Goal: Book appointment/travel/reservation

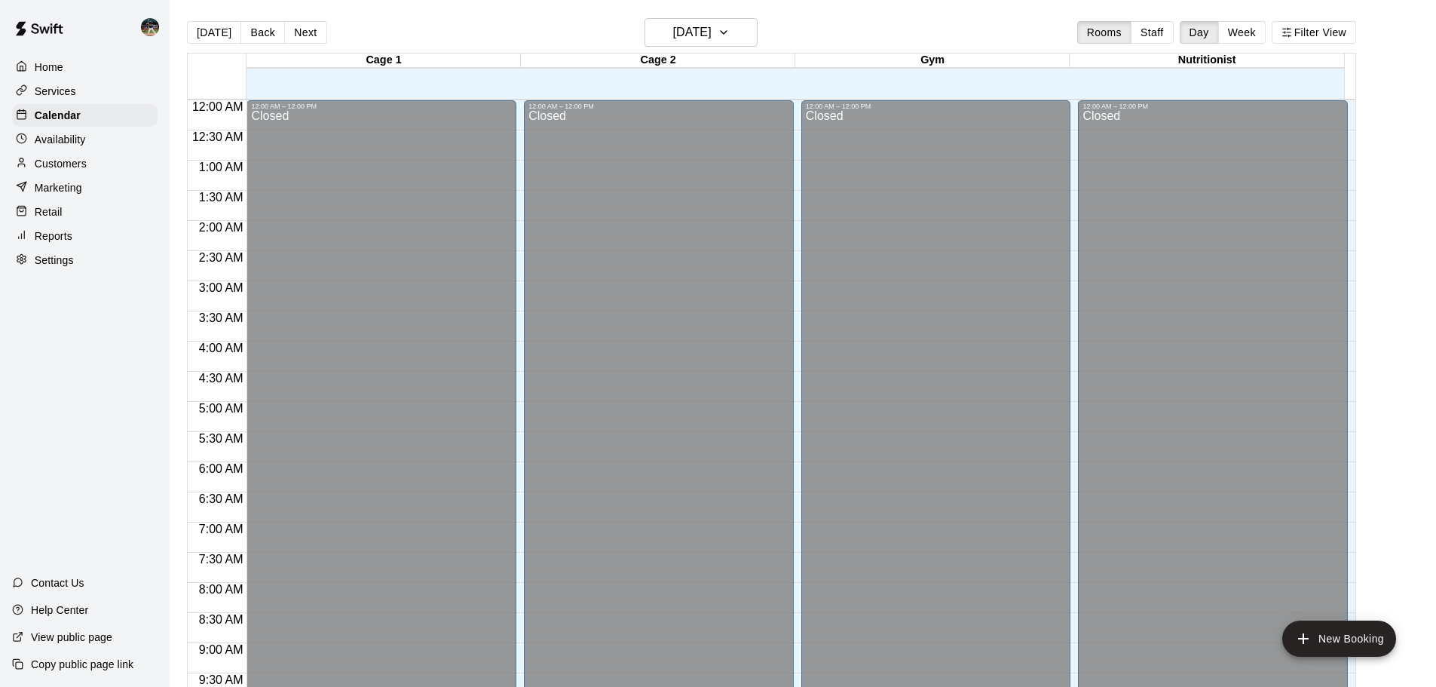
scroll to position [475, 0]
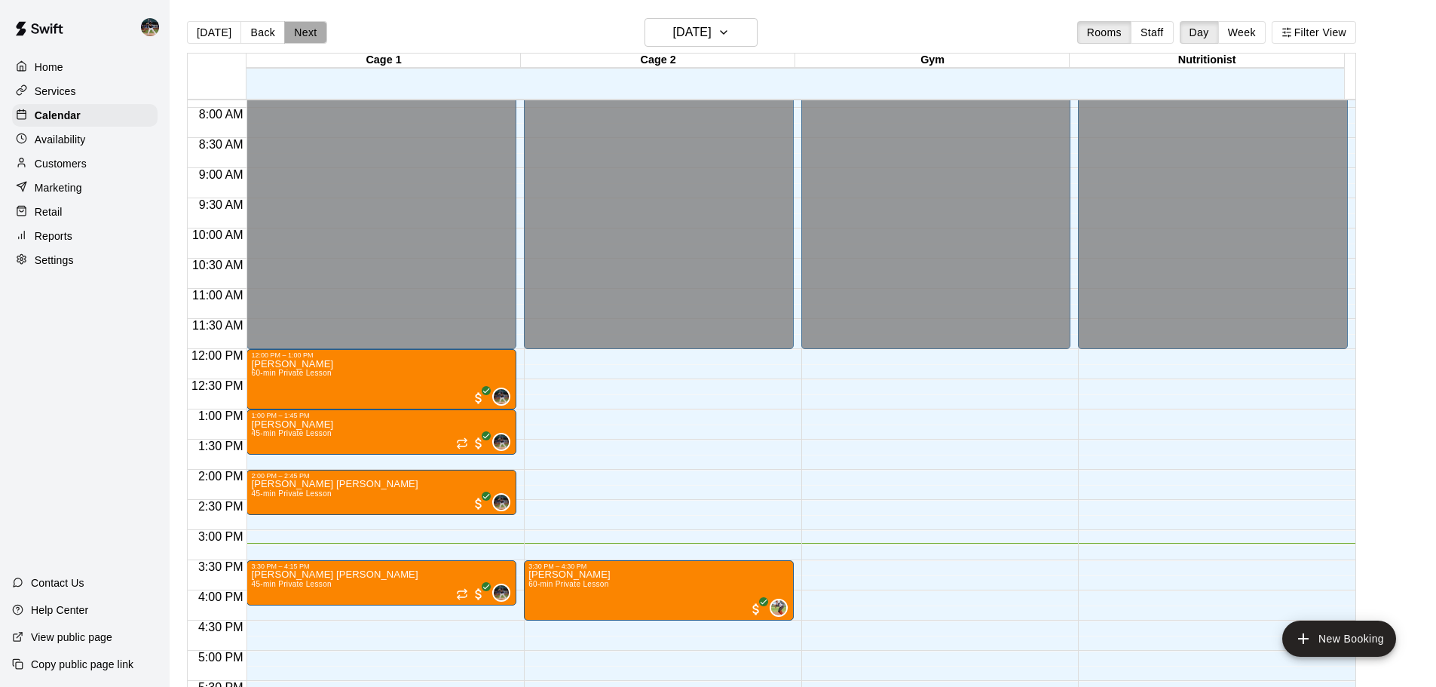
click at [285, 37] on button "Next" at bounding box center [305, 32] width 42 height 23
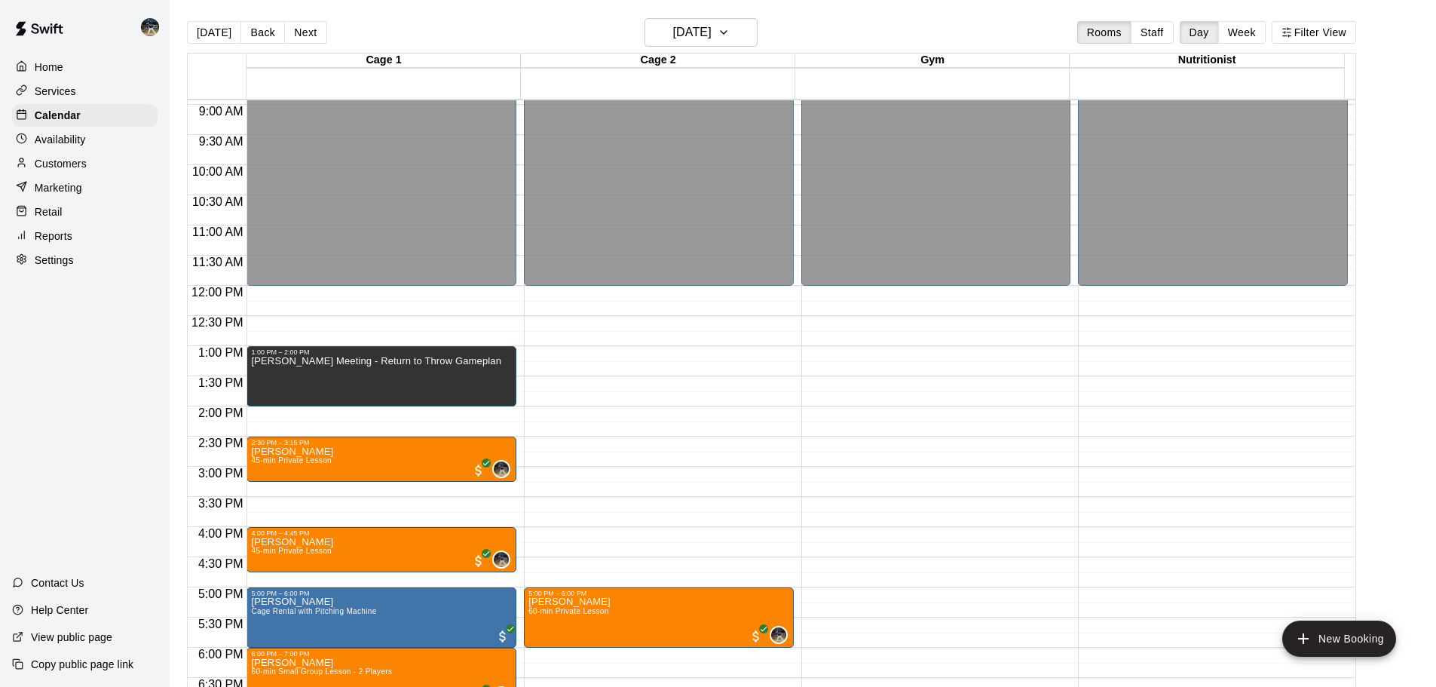
scroll to position [626, 0]
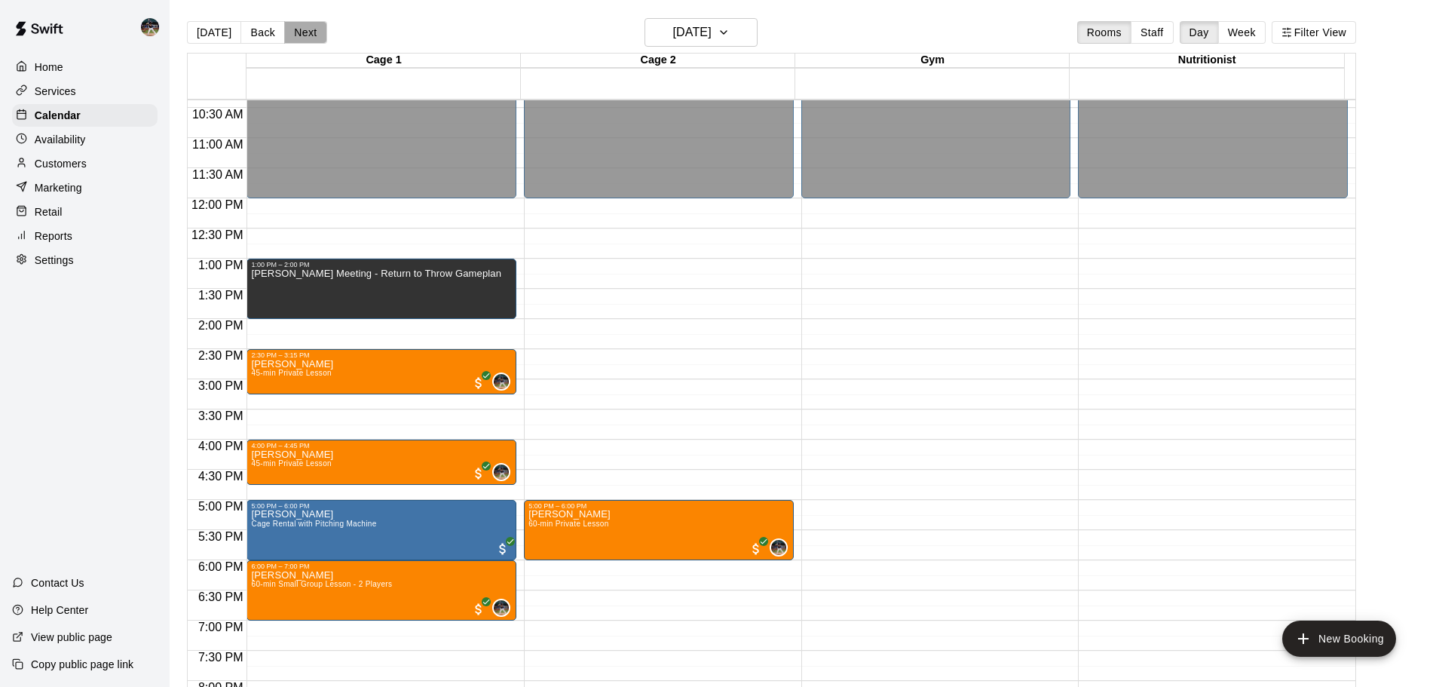
click at [302, 33] on button "Next" at bounding box center [305, 32] width 42 height 23
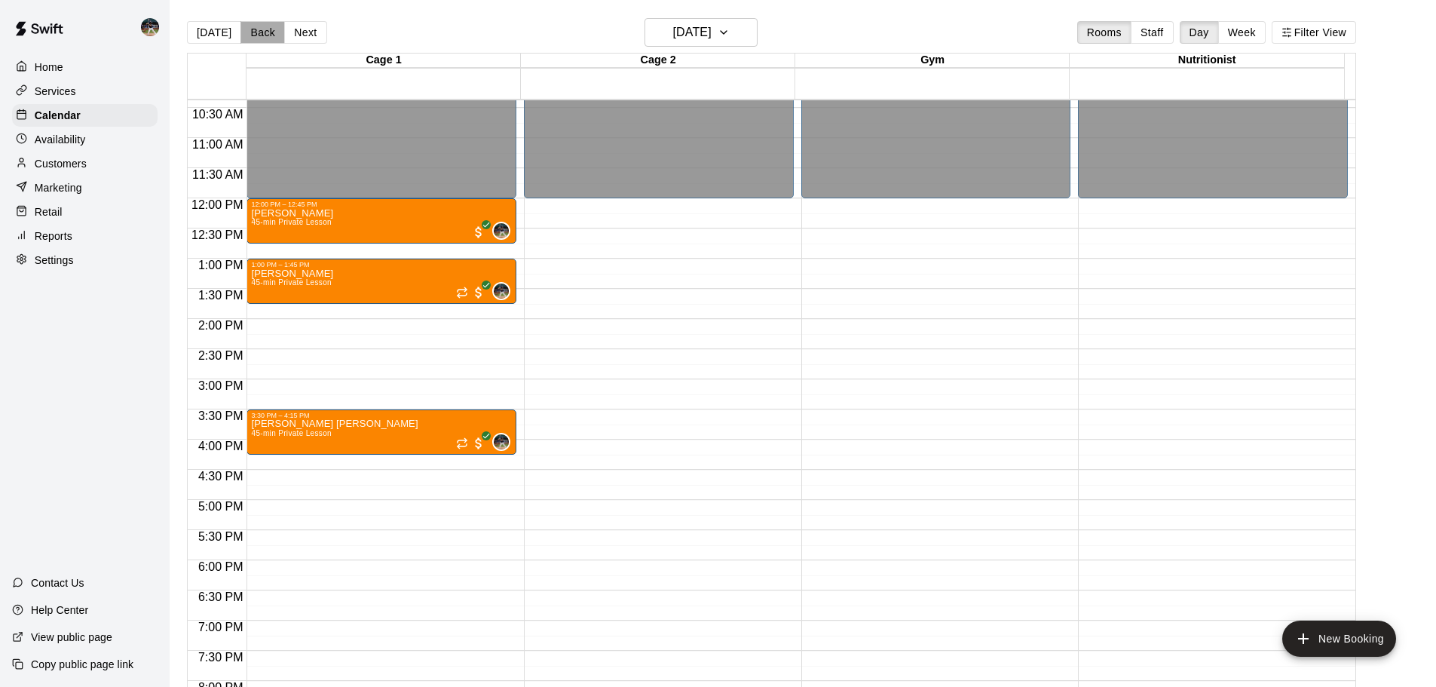
click at [245, 28] on button "Back" at bounding box center [262, 32] width 44 height 23
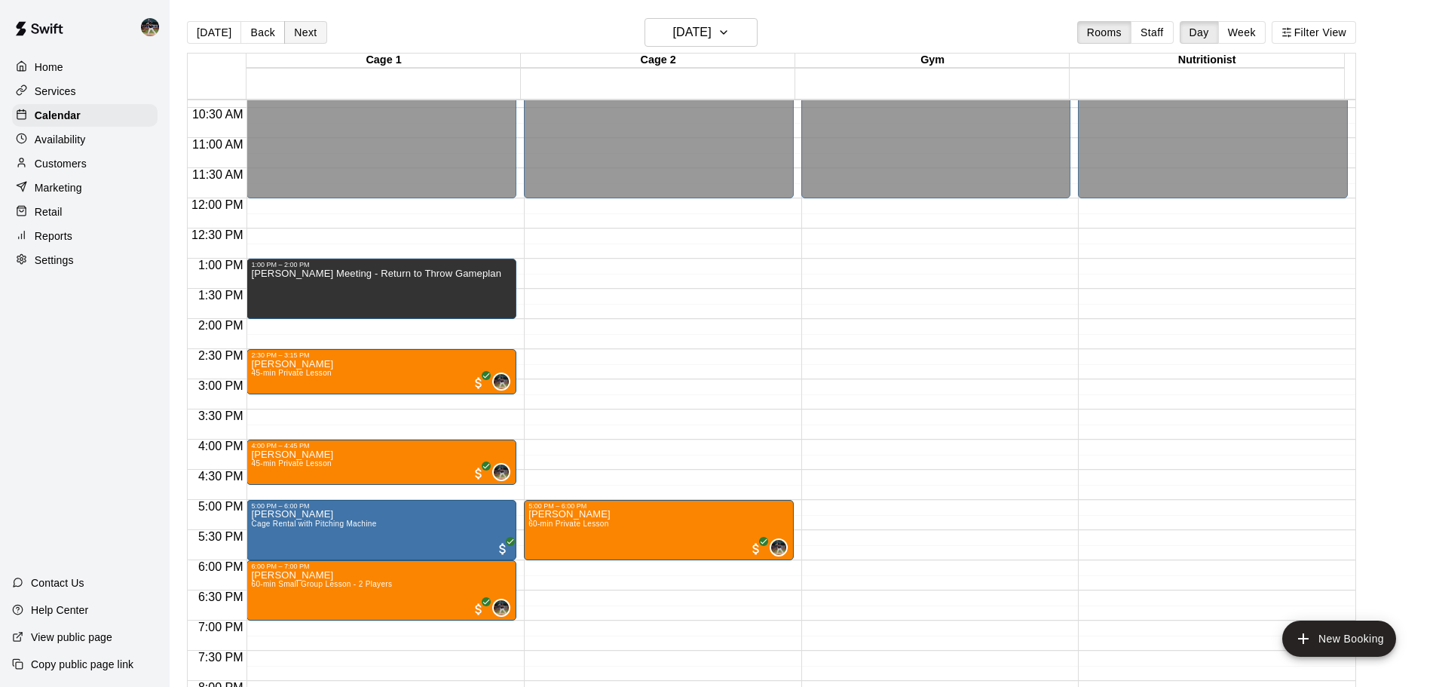
click at [311, 29] on button "Next" at bounding box center [305, 32] width 42 height 23
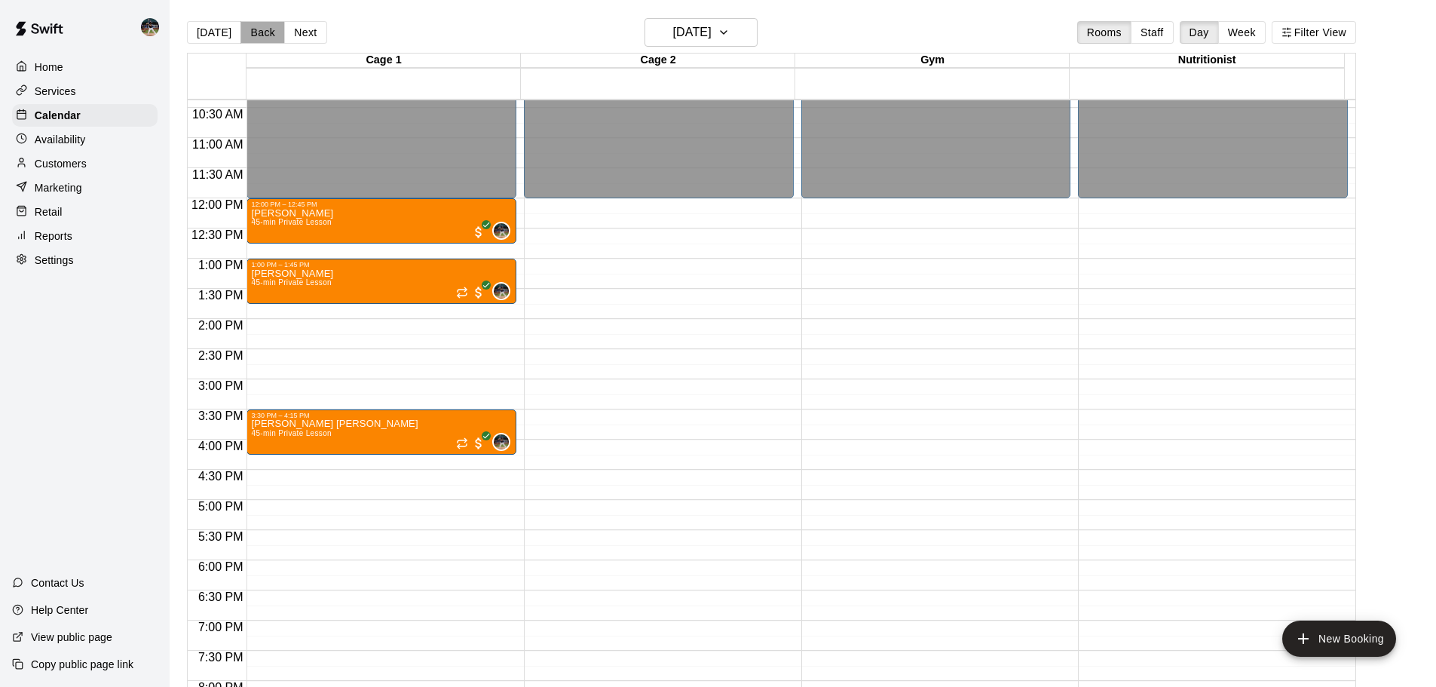
click at [253, 32] on button "Back" at bounding box center [262, 32] width 44 height 23
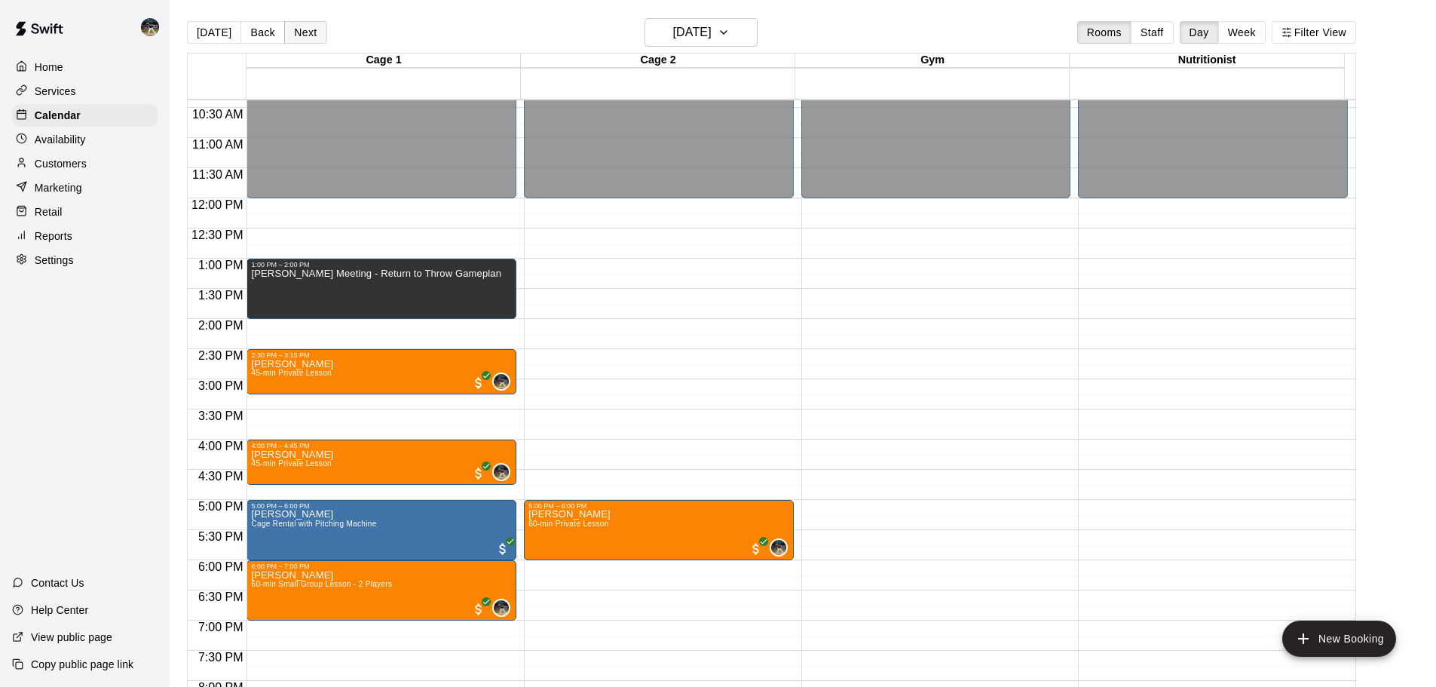
click at [295, 30] on button "Next" at bounding box center [305, 32] width 42 height 23
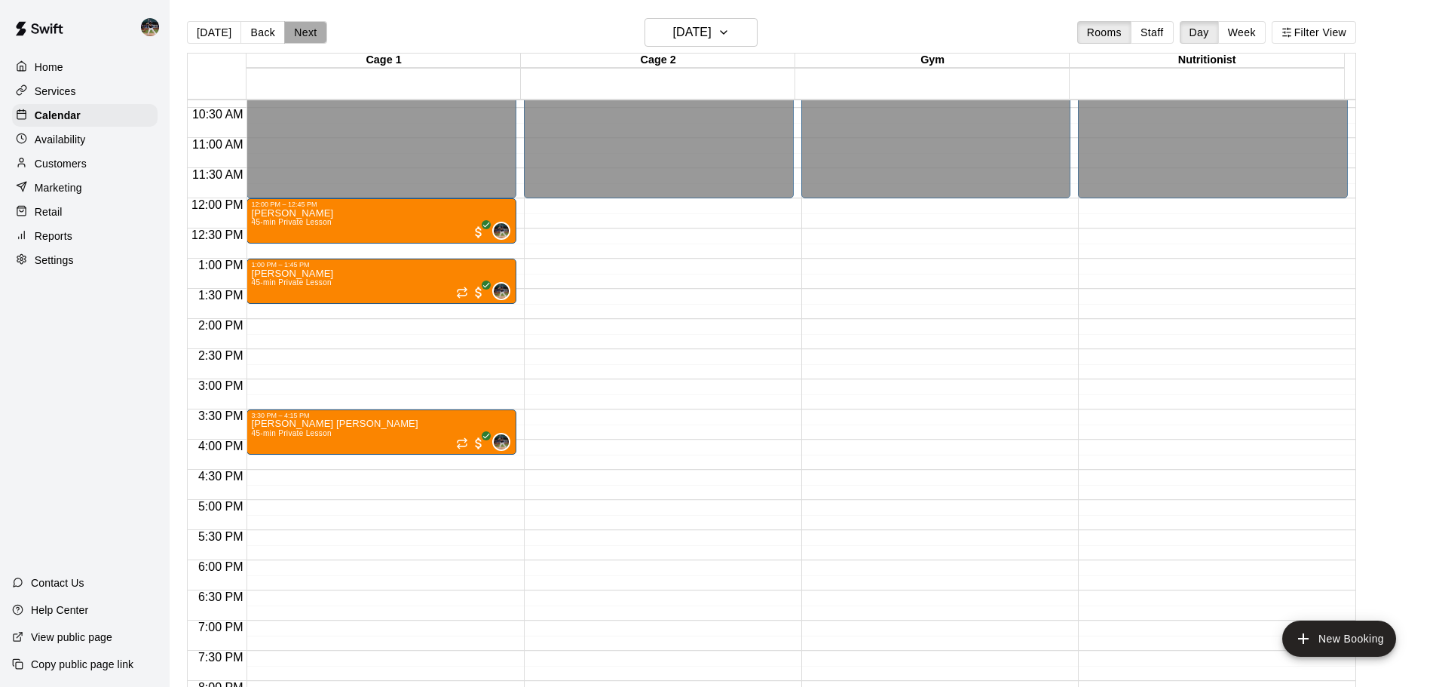
click at [301, 28] on button "Next" at bounding box center [305, 32] width 42 height 23
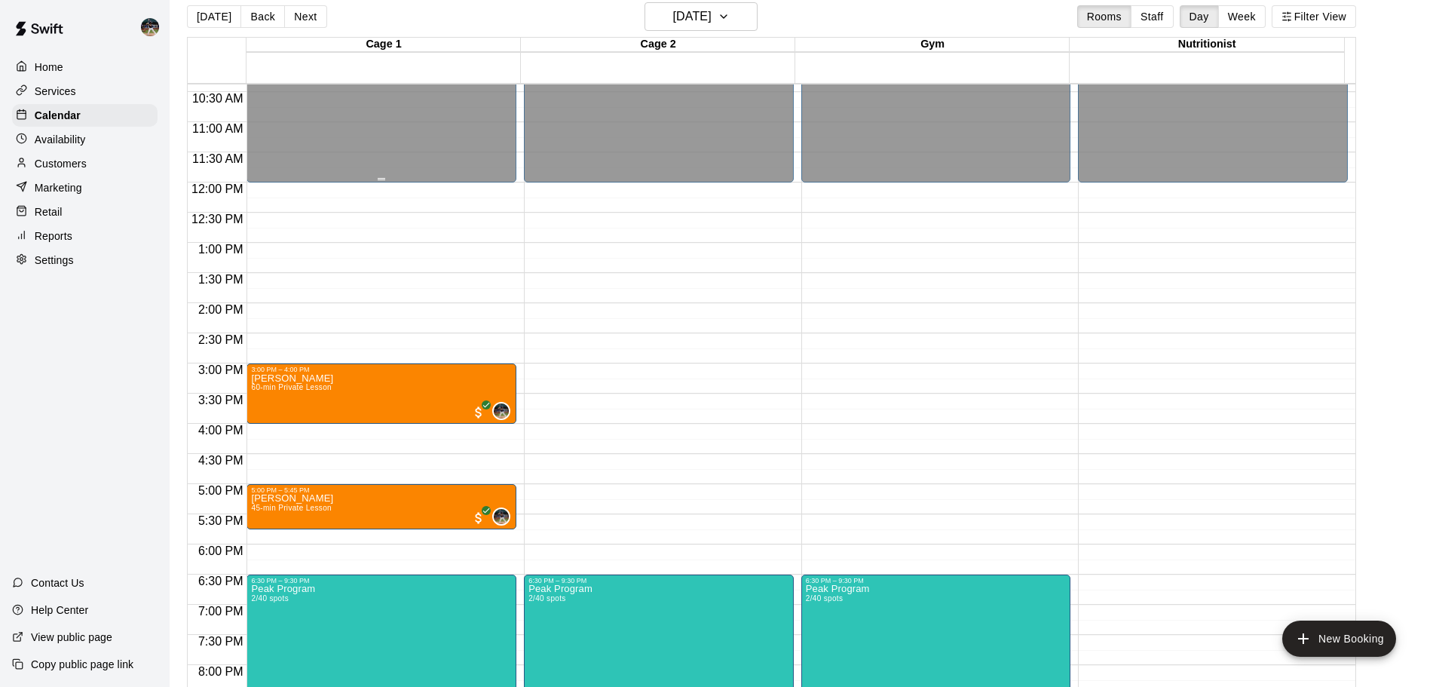
scroll to position [24, 0]
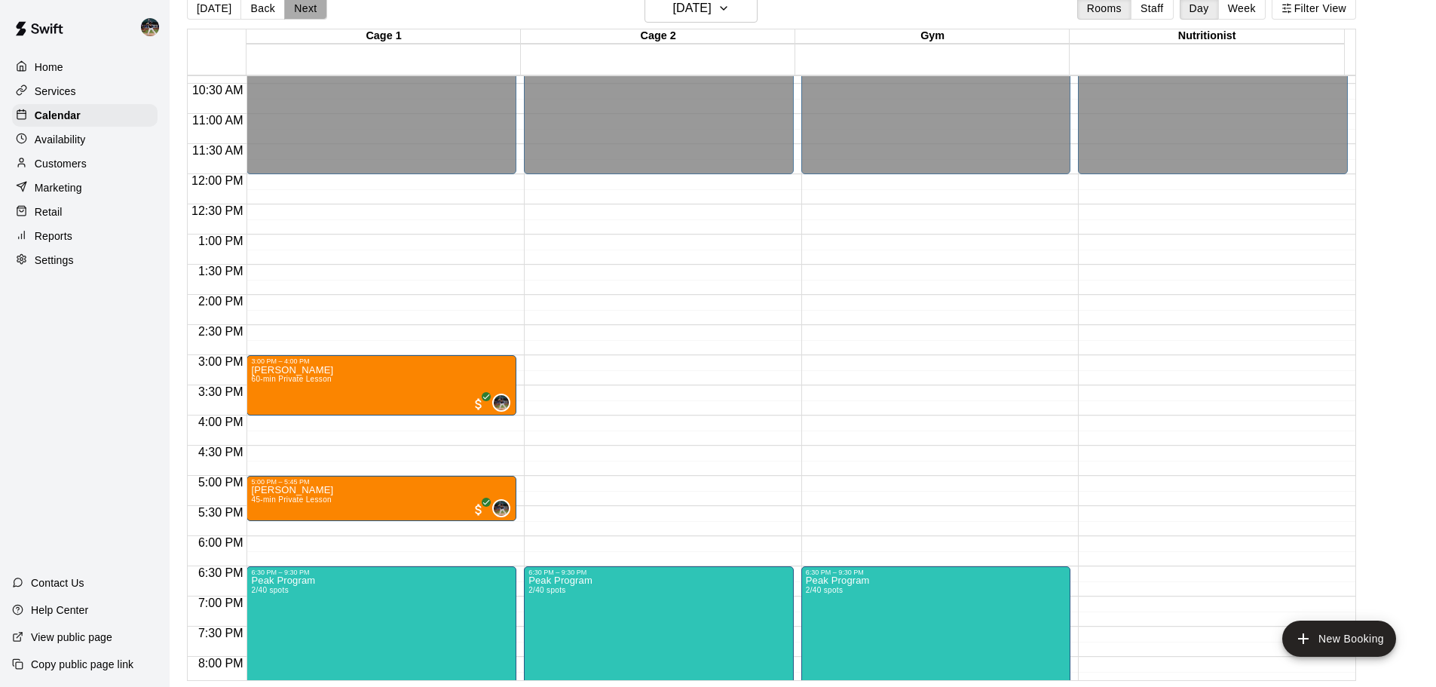
click at [303, 19] on button "Next" at bounding box center [305, 8] width 42 height 23
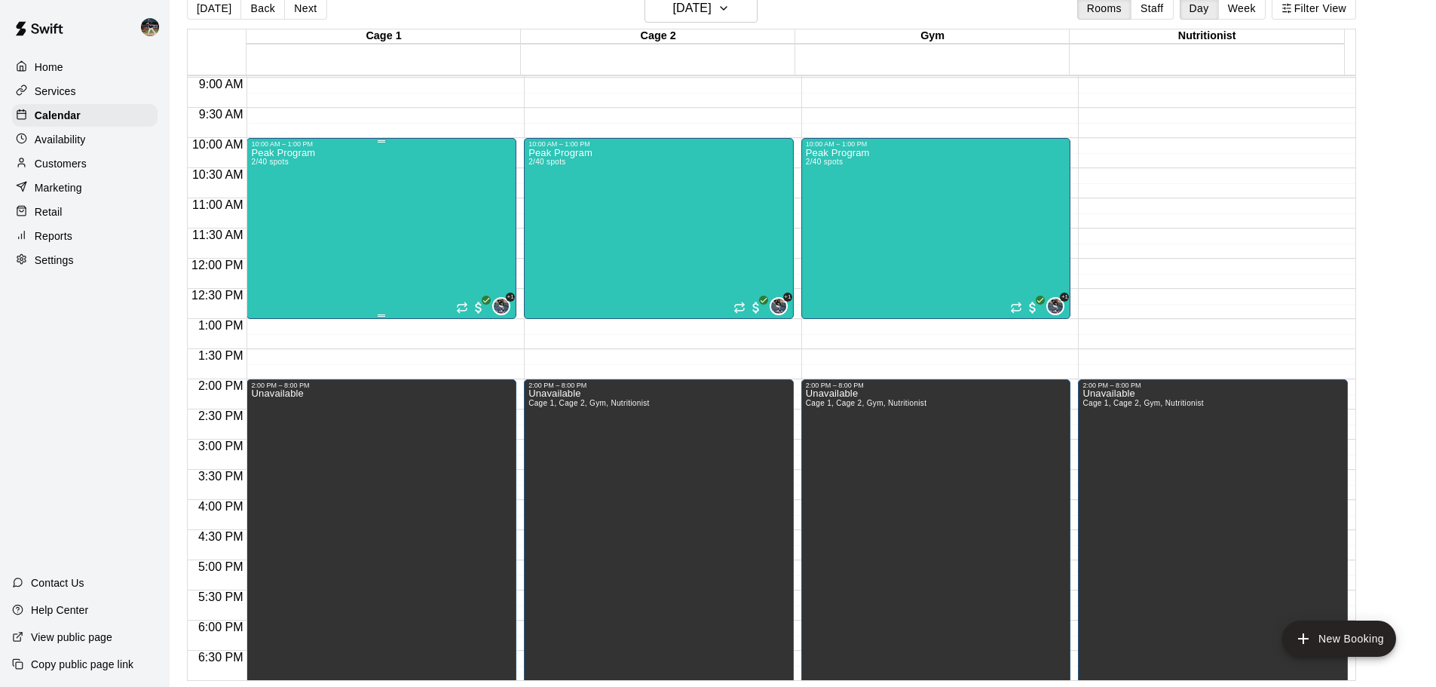
scroll to position [399, 0]
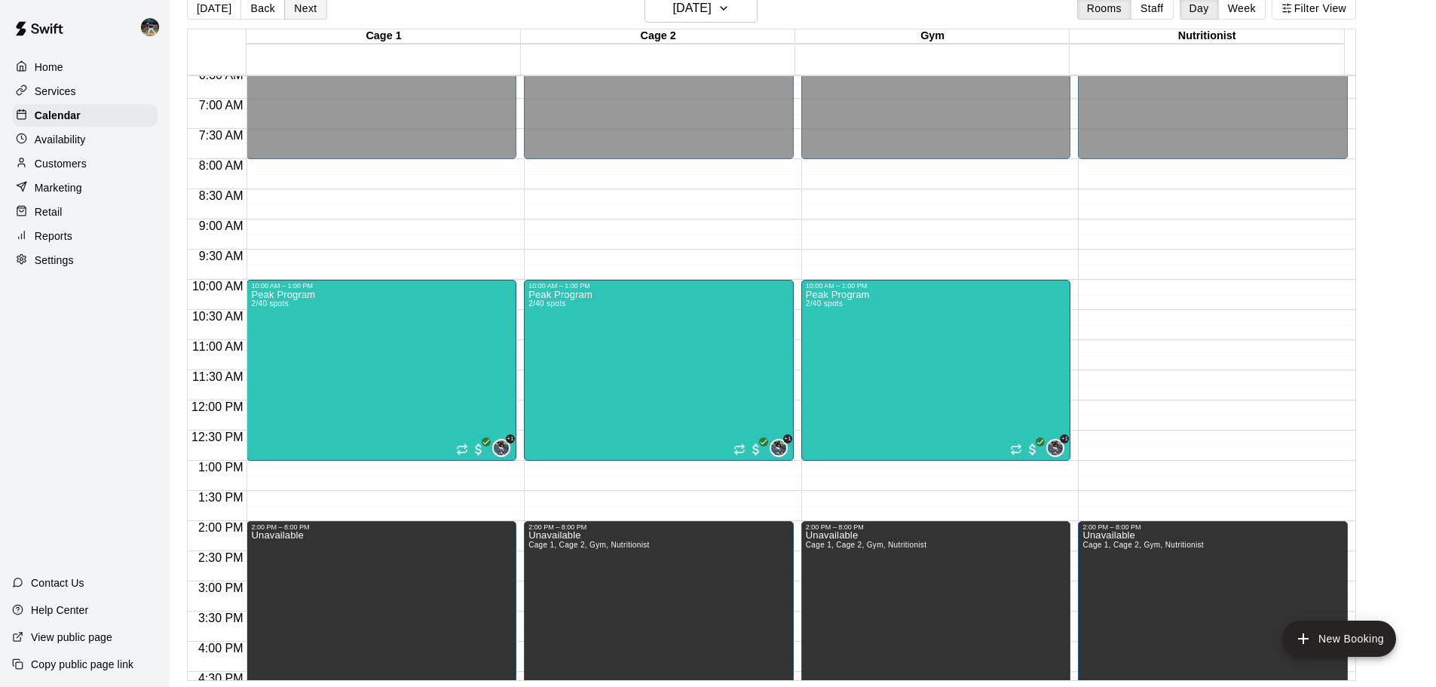
click at [304, 17] on button "Next" at bounding box center [305, 8] width 42 height 23
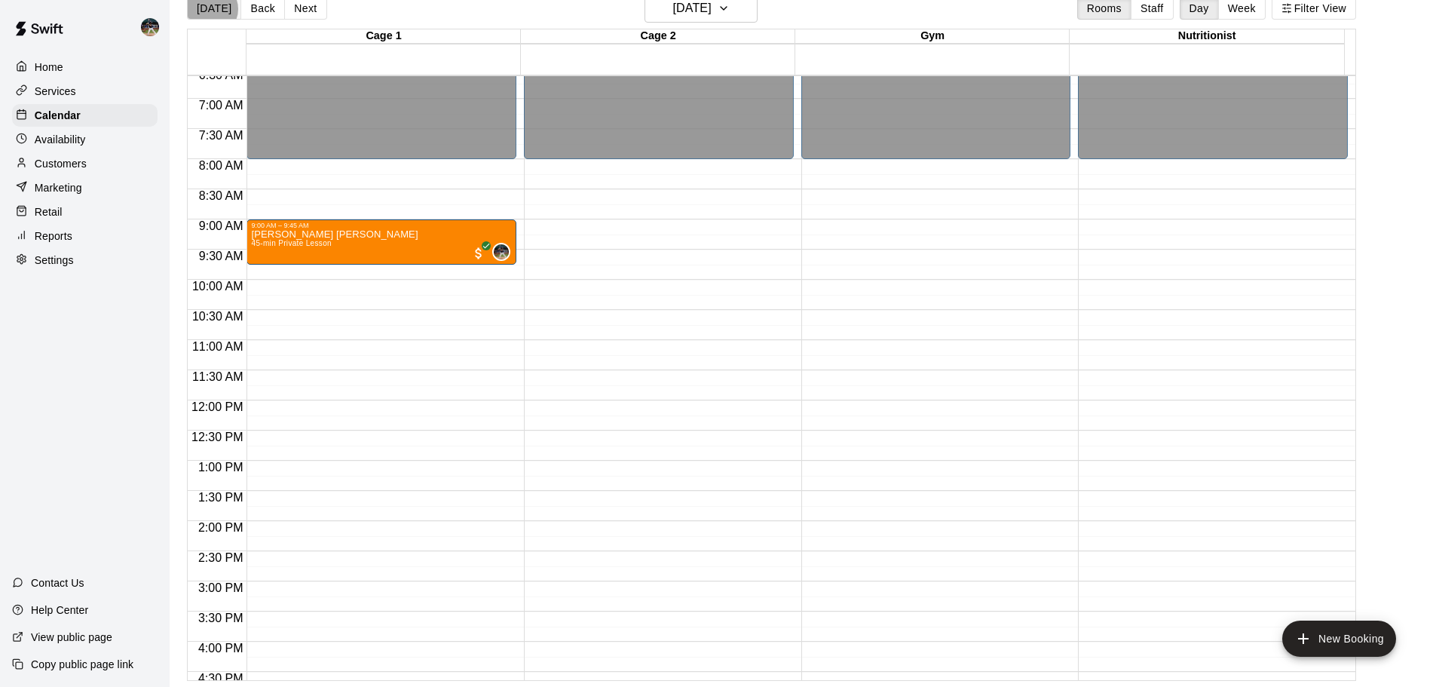
click at [210, 9] on button "[DATE]" at bounding box center [214, 8] width 54 height 23
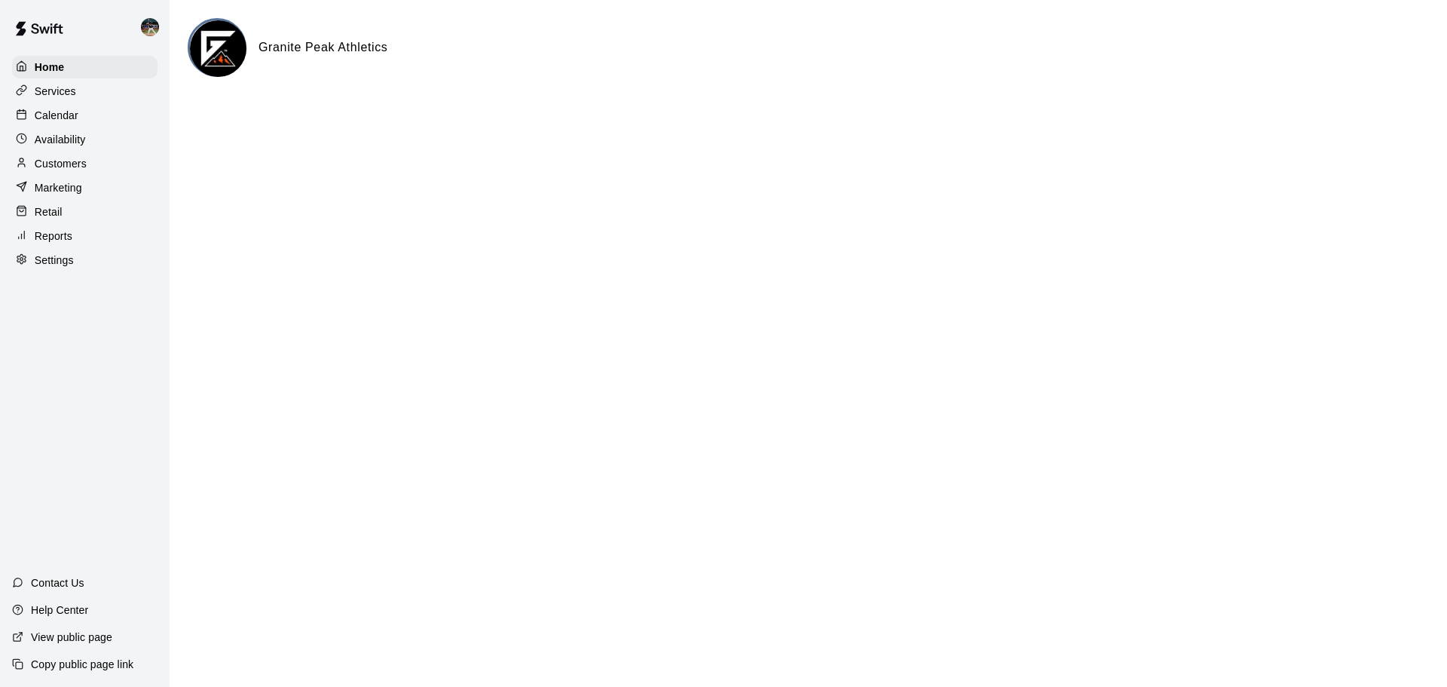
click at [78, 118] on p "Calendar" at bounding box center [57, 115] width 44 height 15
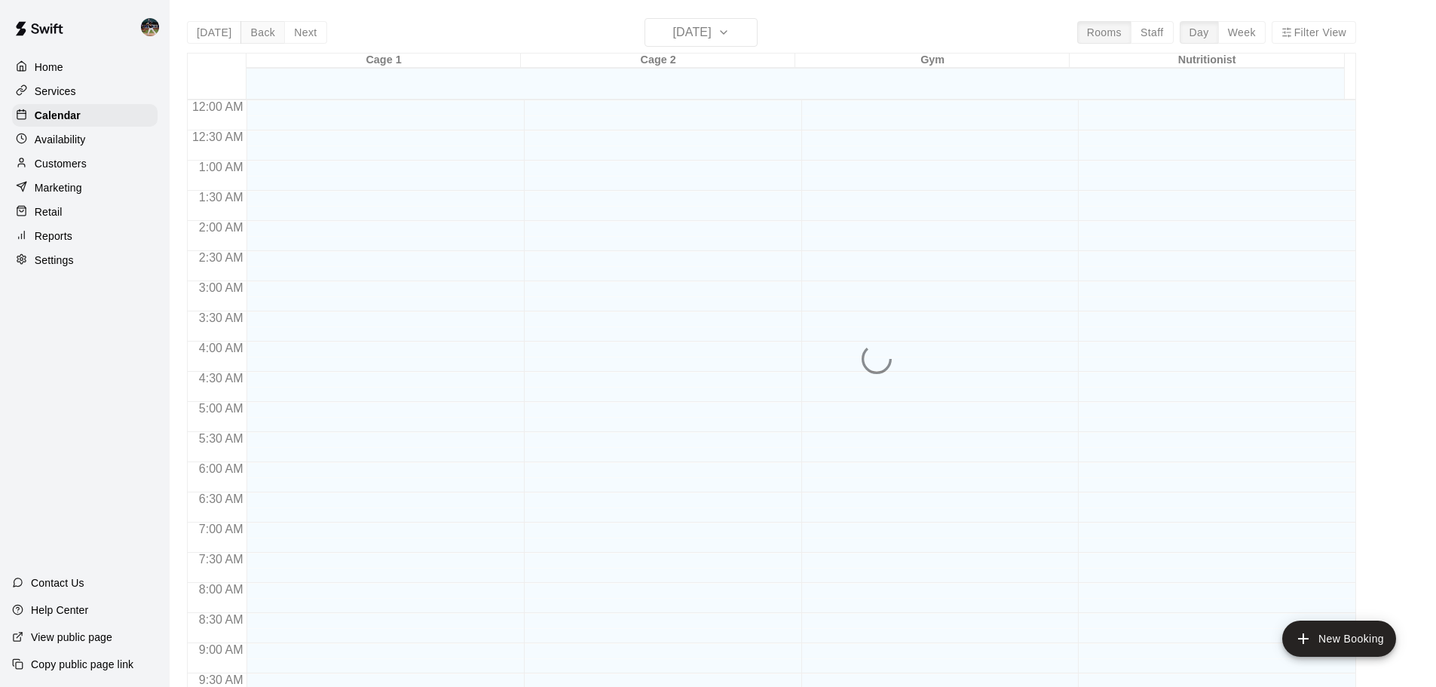
scroll to position [798, 0]
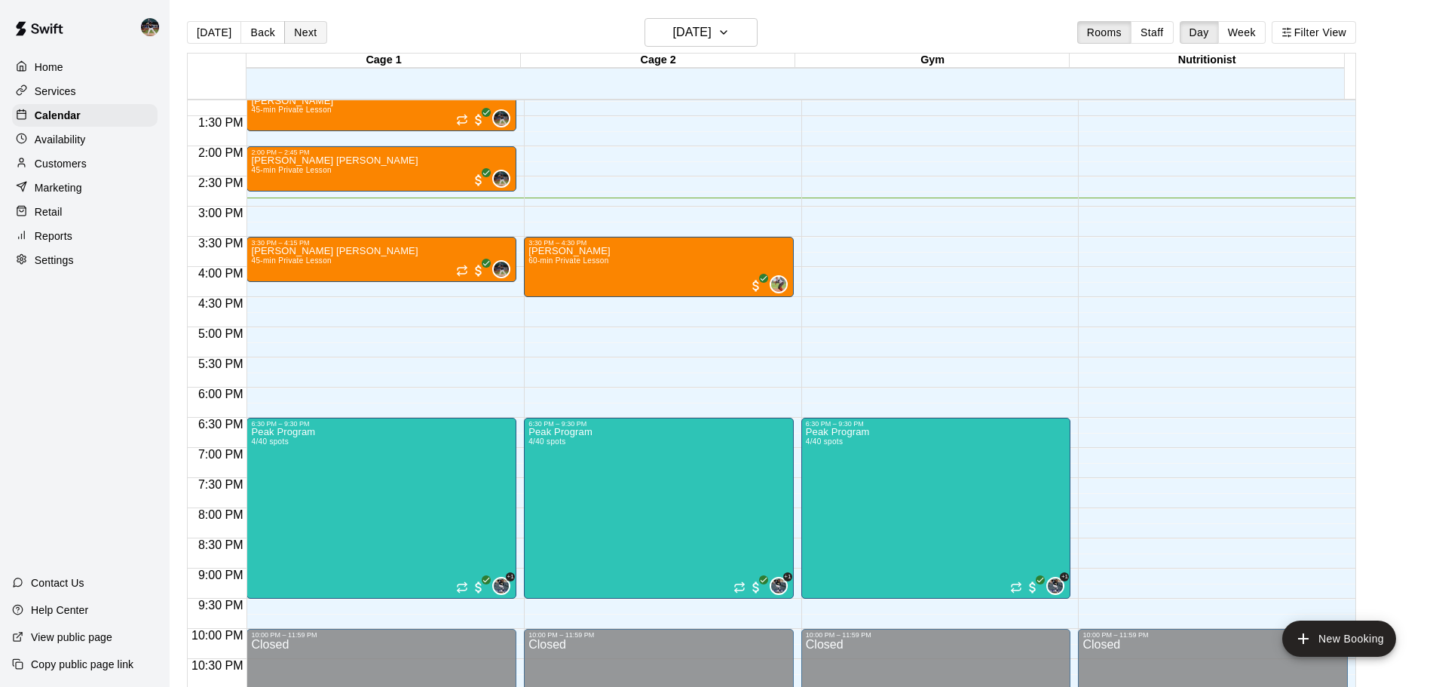
click at [295, 27] on button "Next" at bounding box center [305, 32] width 42 height 23
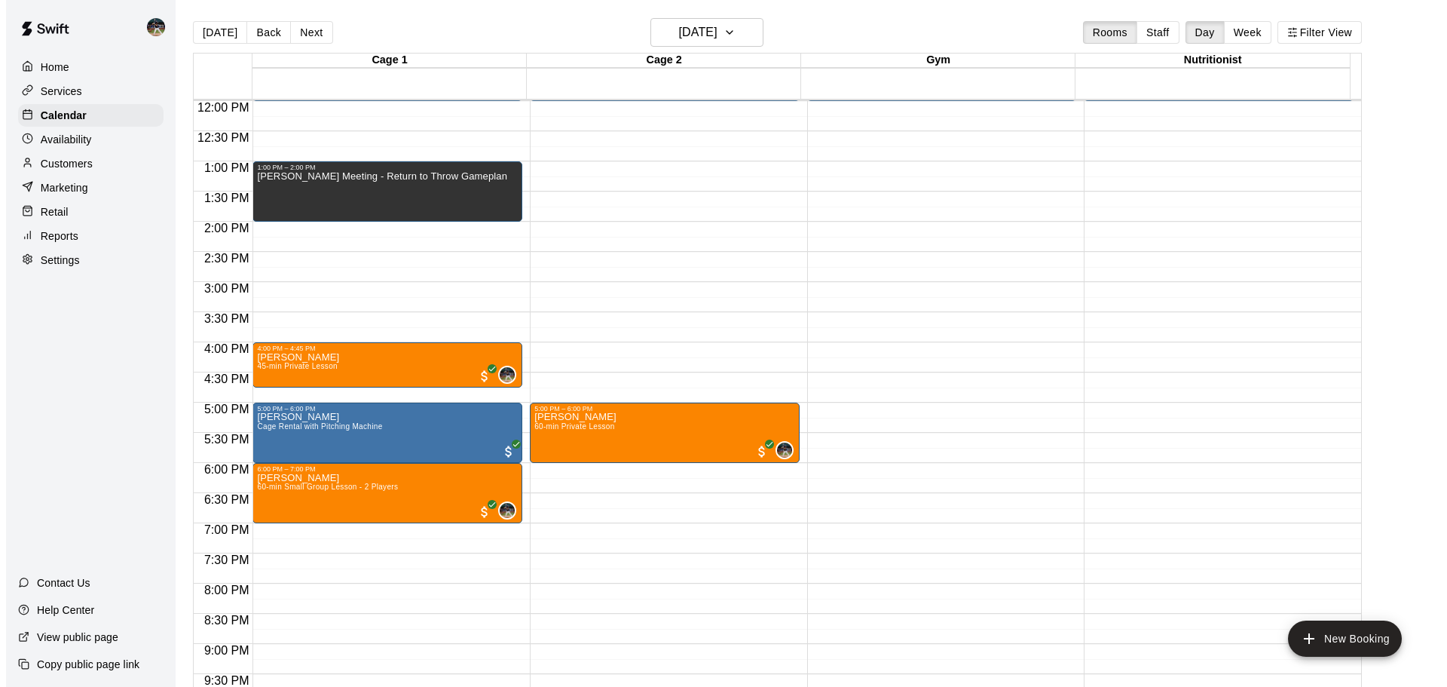
scroll to position [647, 0]
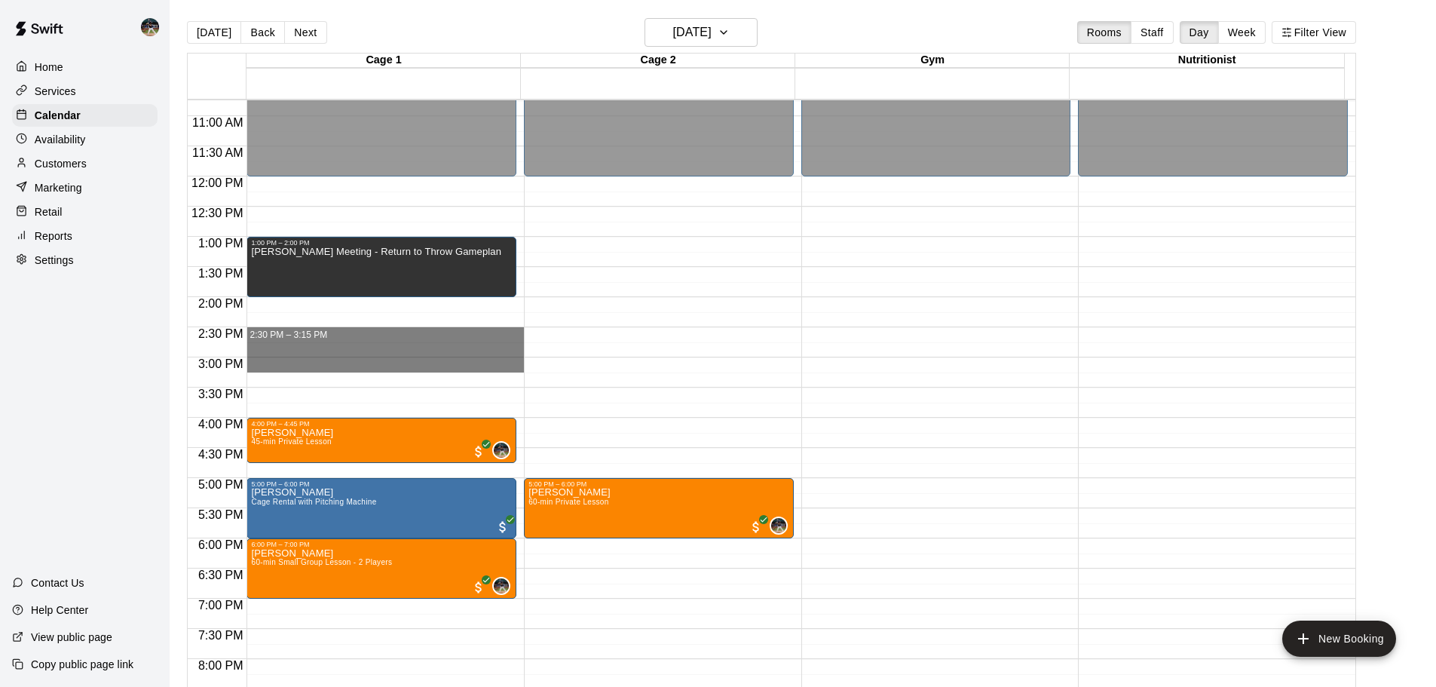
drag, startPoint x: 314, startPoint y: 330, endPoint x: 320, endPoint y: 369, distance: 38.9
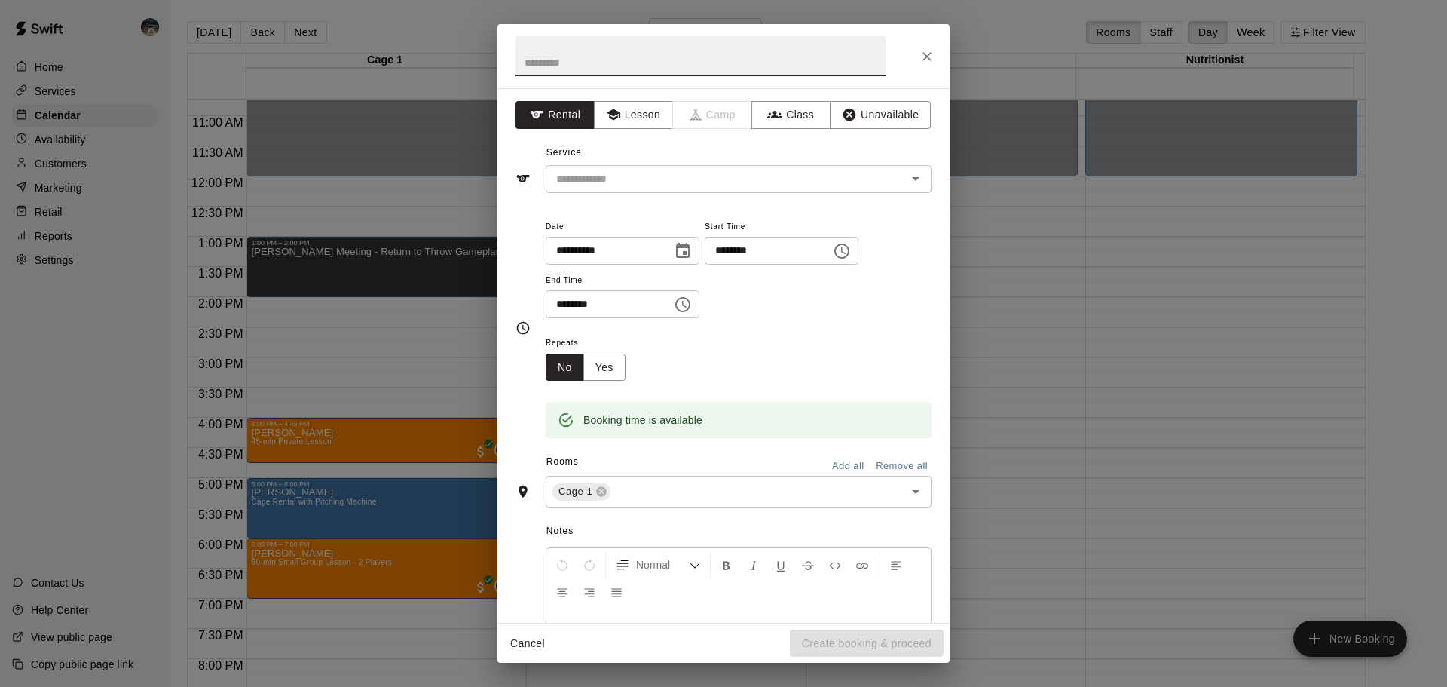
click at [656, 63] on input "text" at bounding box center [701, 56] width 371 height 40
type input "**********"
click at [641, 117] on button "Lesson" at bounding box center [633, 115] width 79 height 28
click at [653, 179] on input "text" at bounding box center [716, 179] width 332 height 19
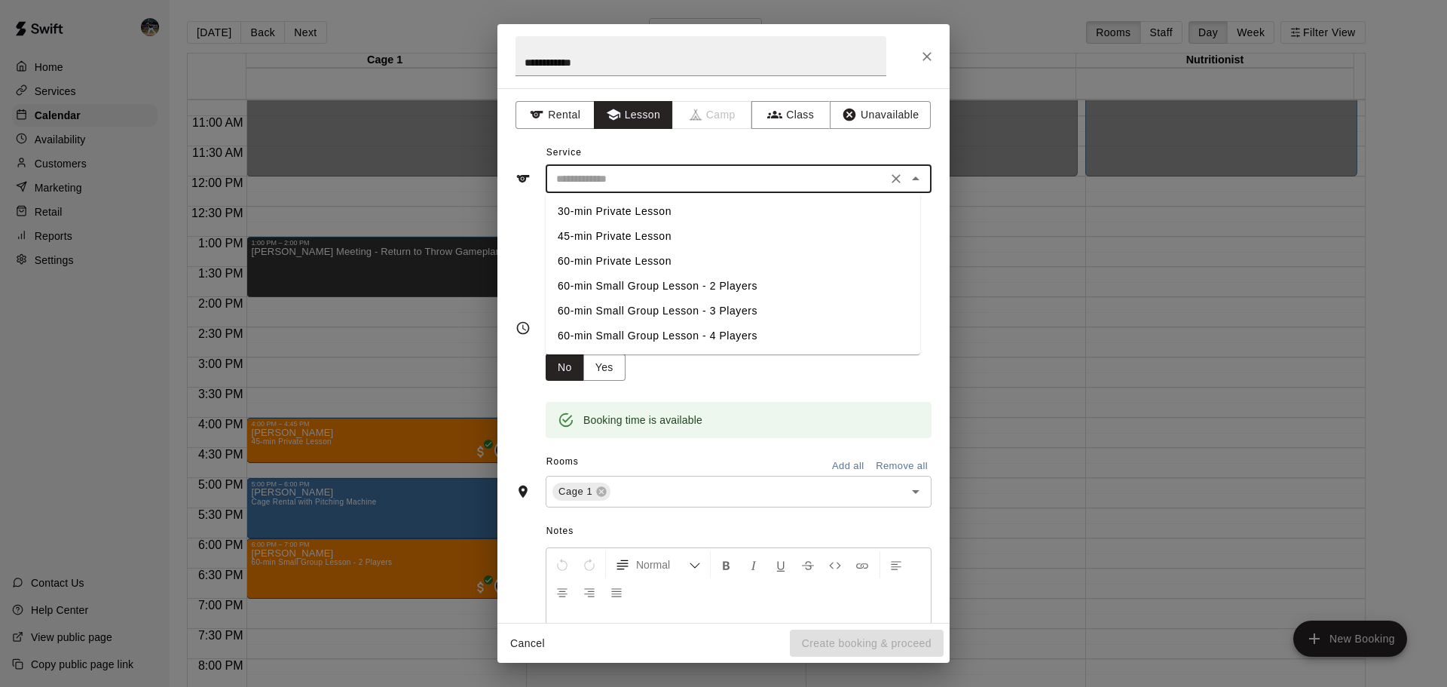
click at [646, 237] on li "45-min Private Lesson" at bounding box center [733, 236] width 375 height 25
type input "**********"
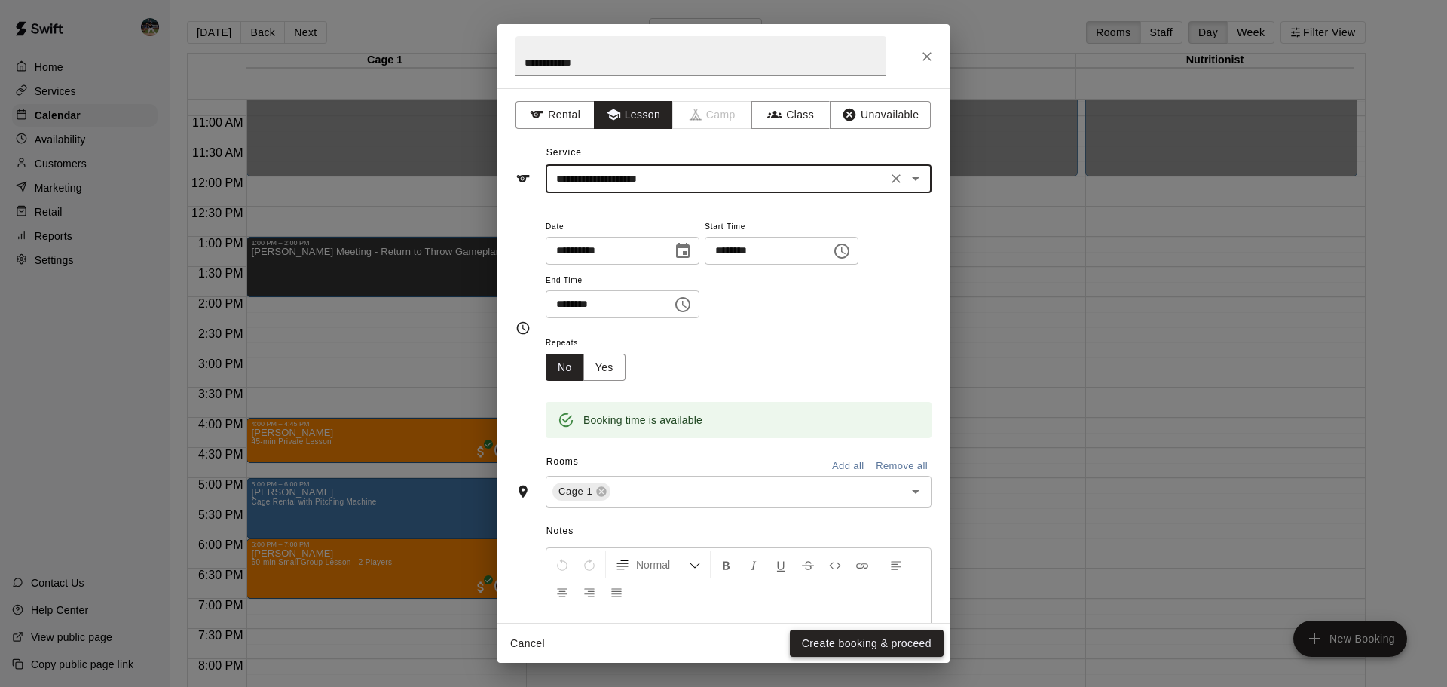
click at [856, 640] on button "Create booking & proceed" at bounding box center [867, 643] width 154 height 28
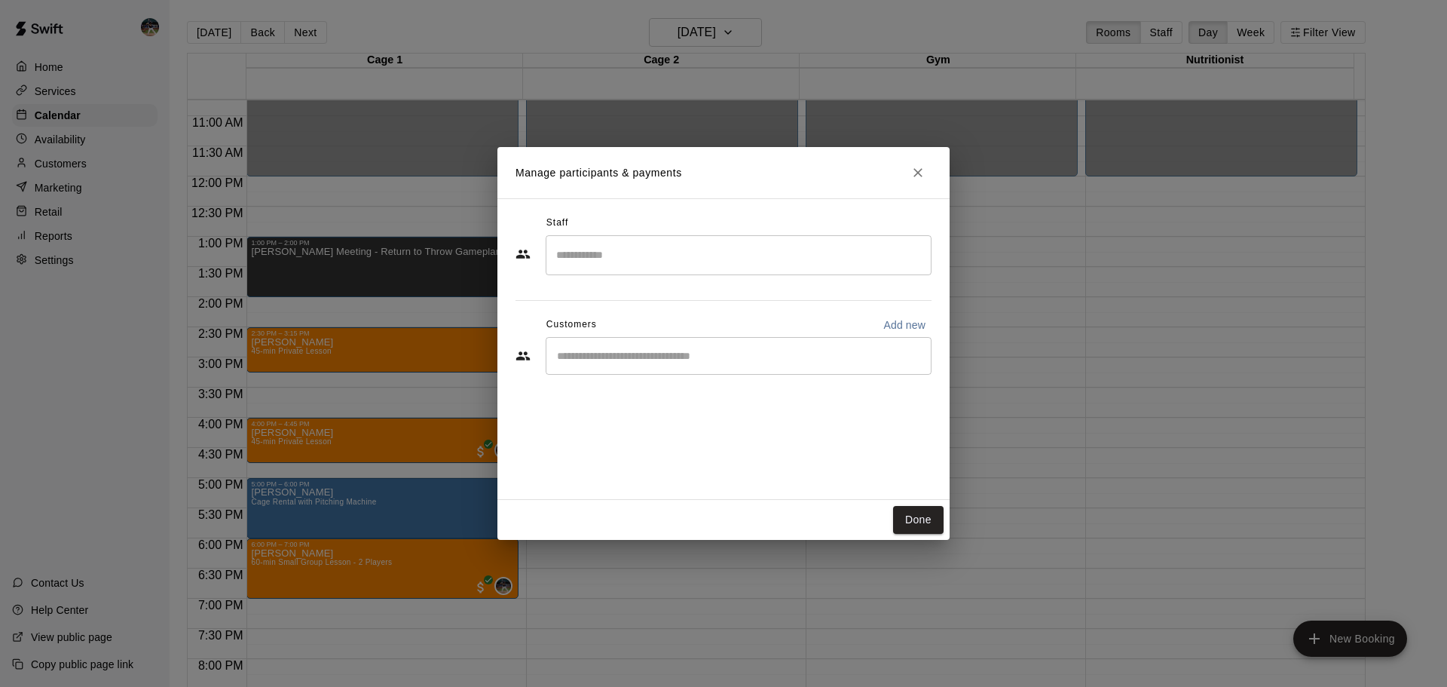
click at [647, 360] on input "Start typing to search customers..." at bounding box center [738, 355] width 372 height 15
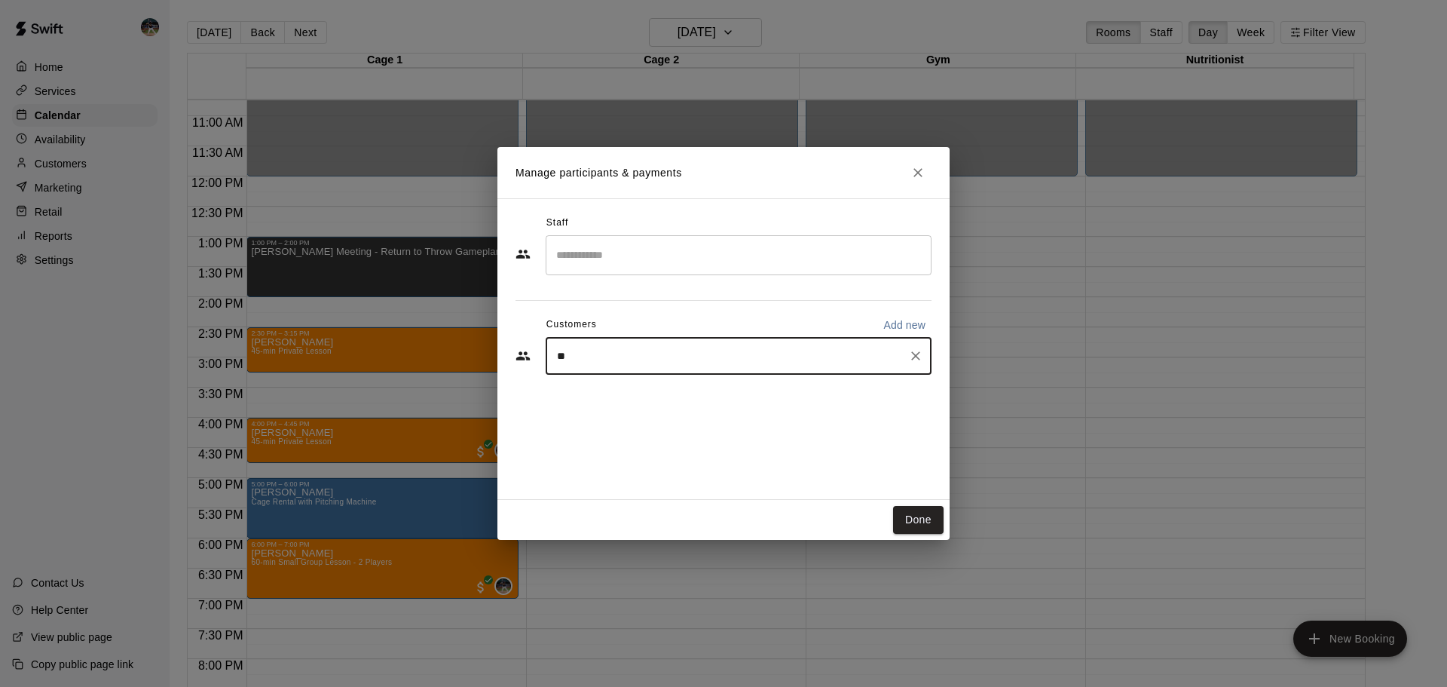
type input "***"
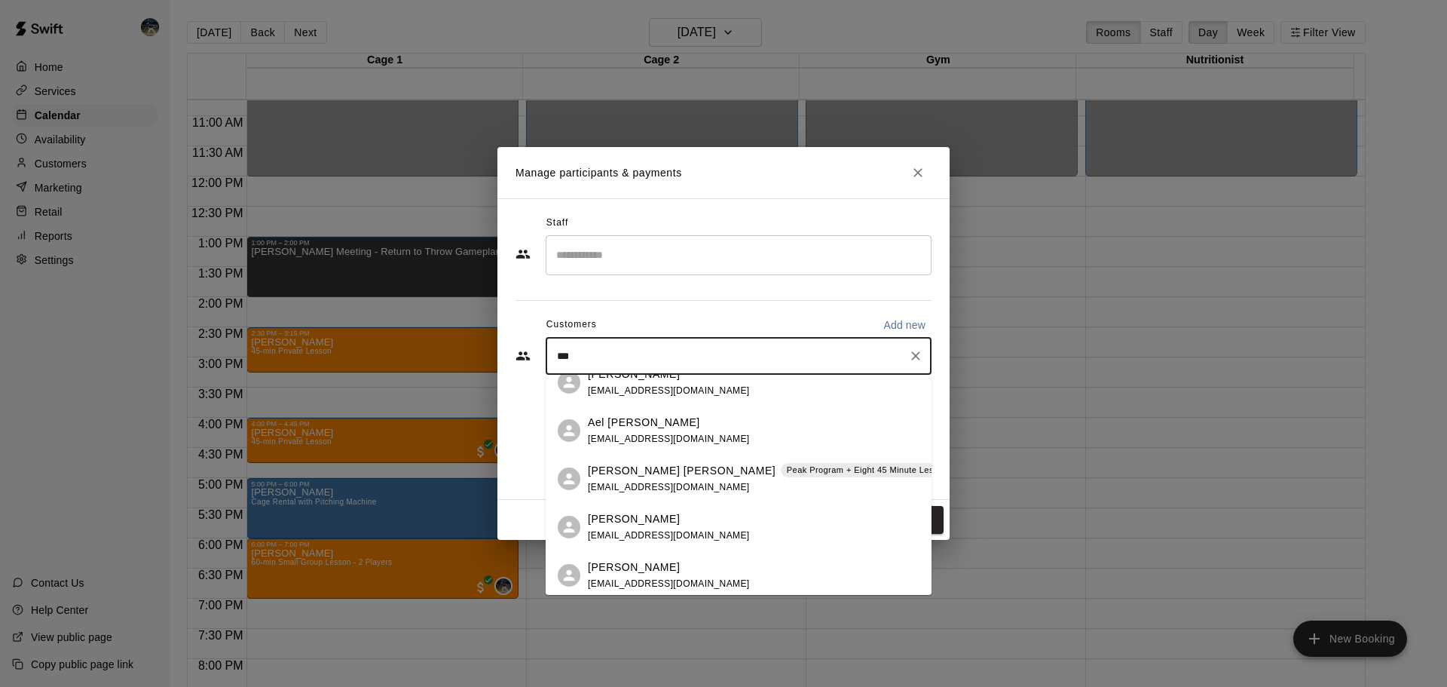
scroll to position [262, 0]
click at [668, 482] on span "[EMAIL_ADDRESS][DOMAIN_NAME]" at bounding box center [669, 482] width 162 height 11
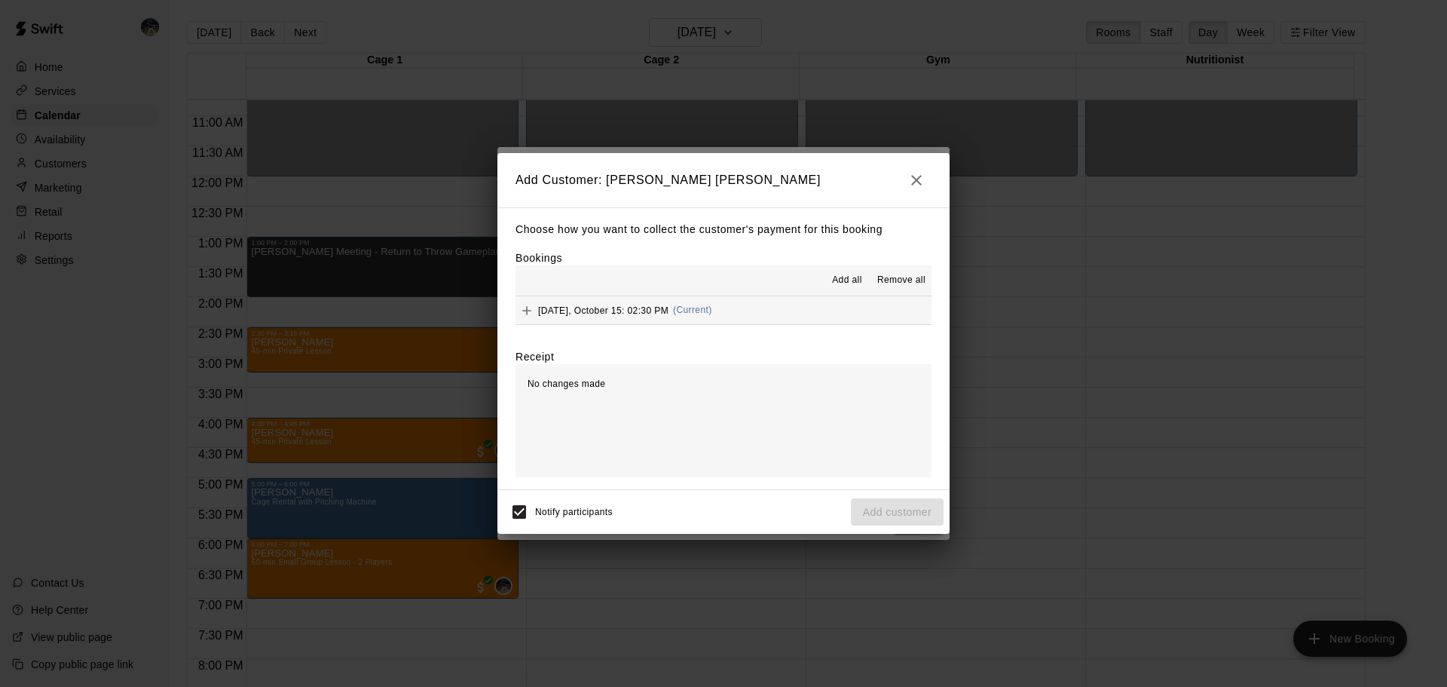
click at [607, 318] on div "[DATE], October 15: 02:30 PM (Current)" at bounding box center [614, 310] width 197 height 23
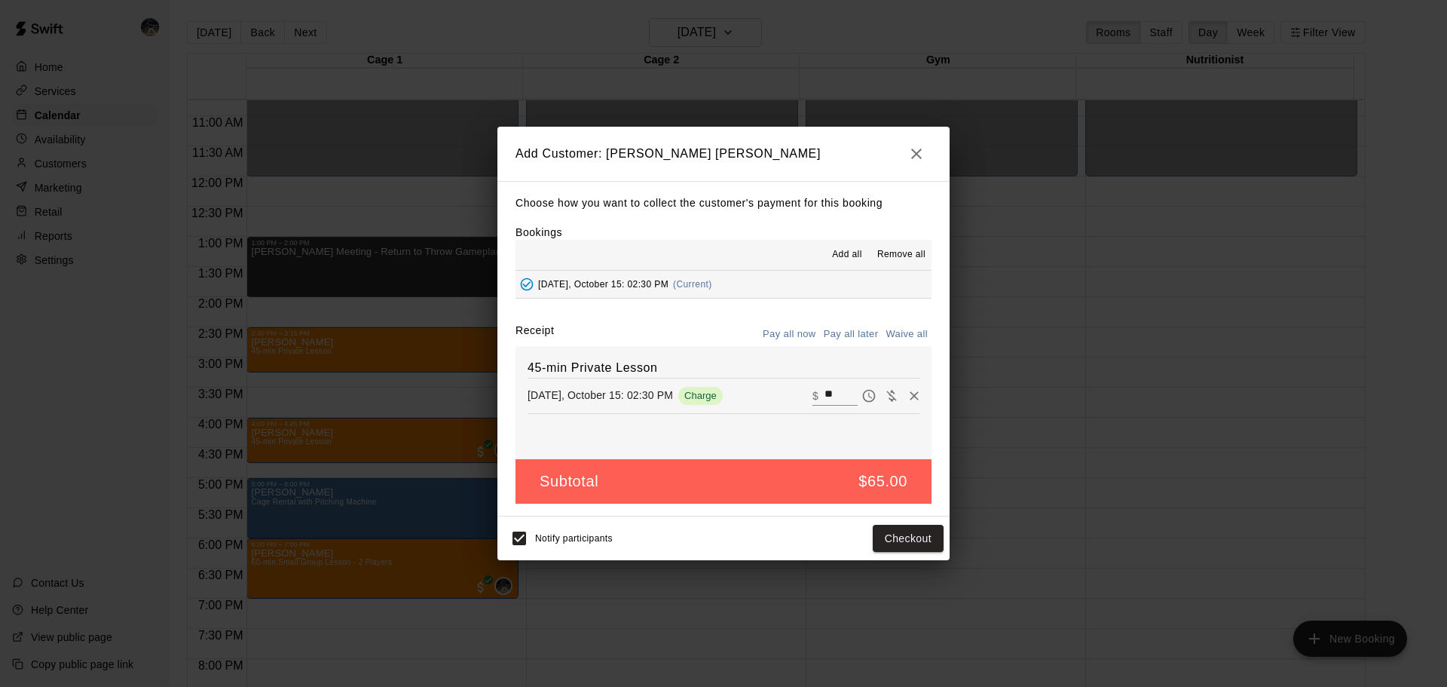
click at [897, 331] on button "Waive all" at bounding box center [907, 334] width 50 height 23
type input "*"
click at [895, 534] on button "Add customer" at bounding box center [897, 539] width 93 height 28
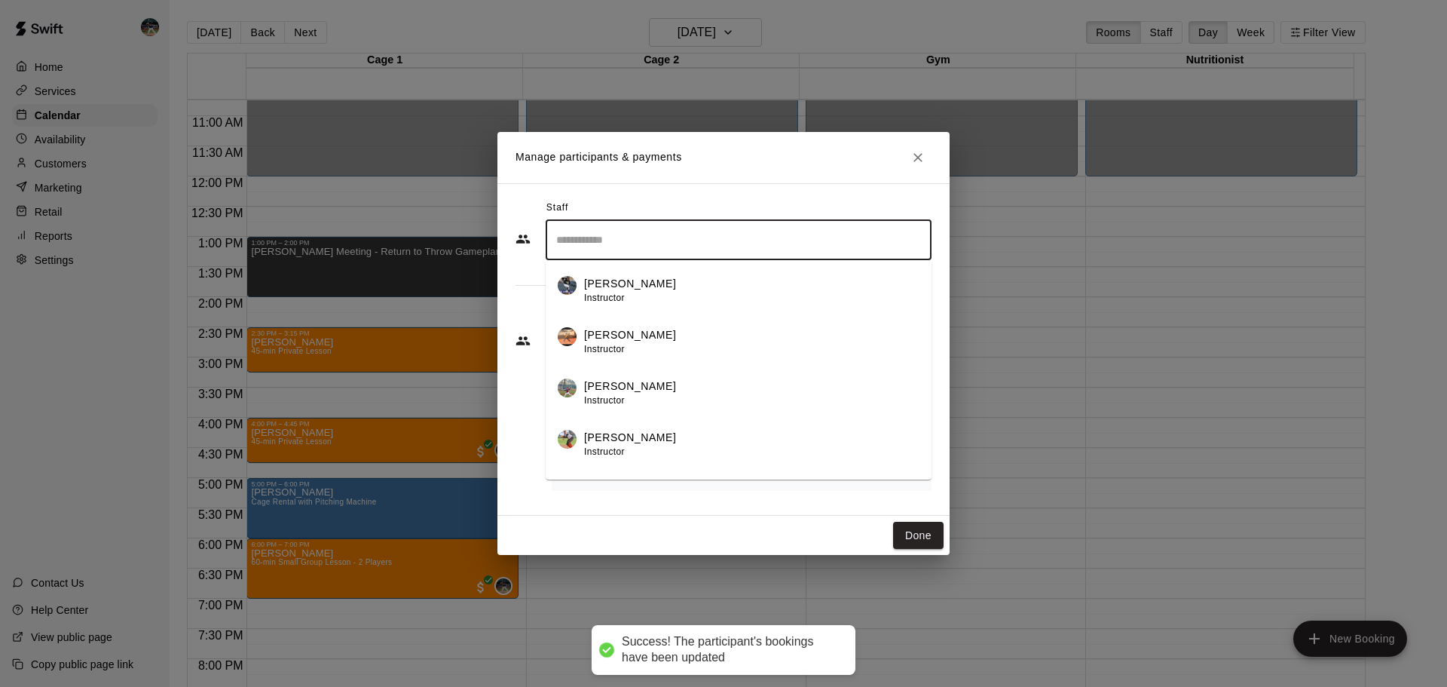
click at [696, 237] on input "Search staff" at bounding box center [738, 240] width 372 height 26
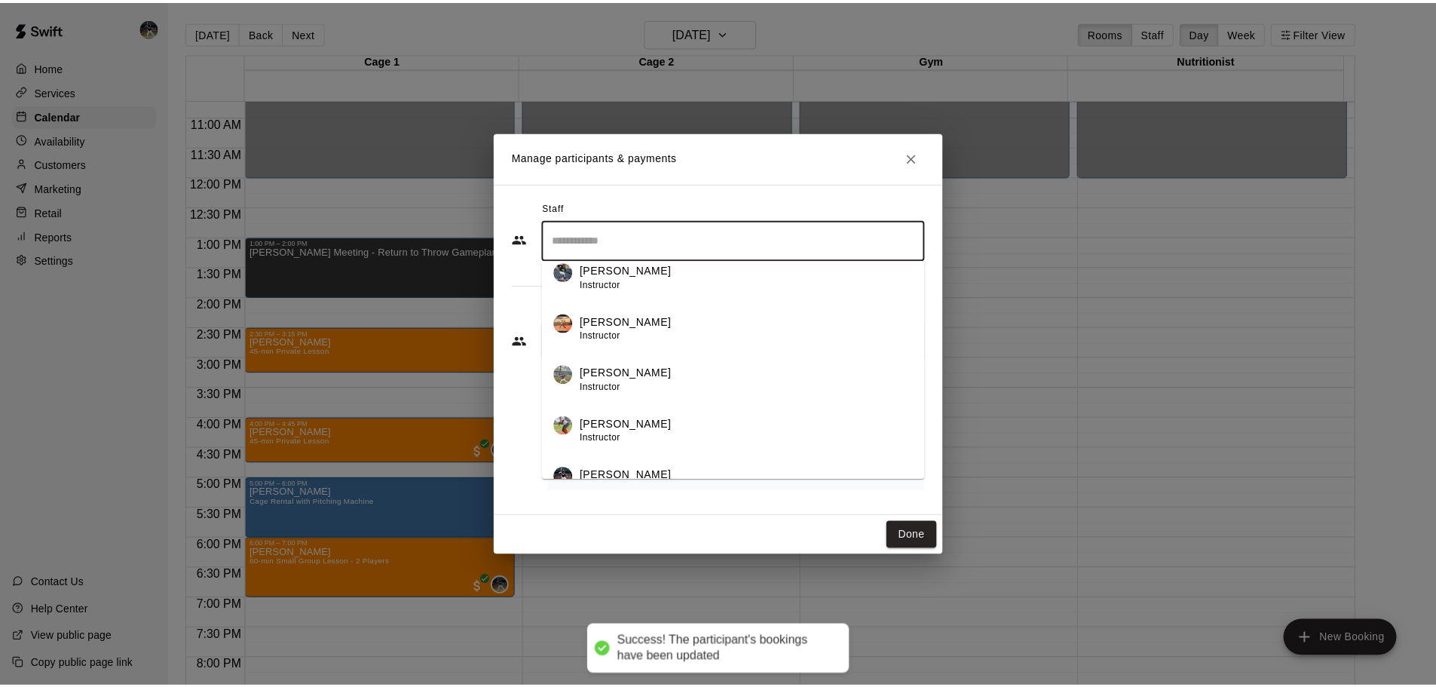
scroll to position [36, 0]
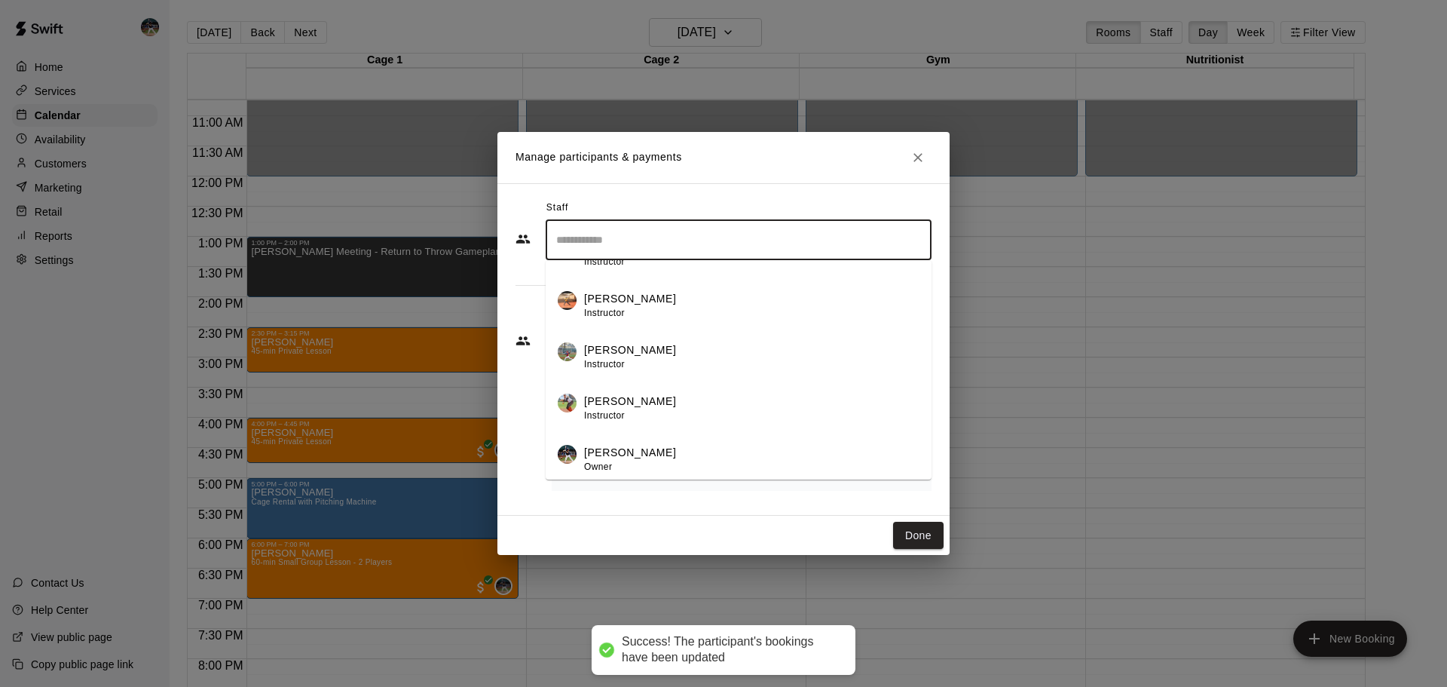
click at [634, 458] on p "[PERSON_NAME]" at bounding box center [630, 453] width 92 height 16
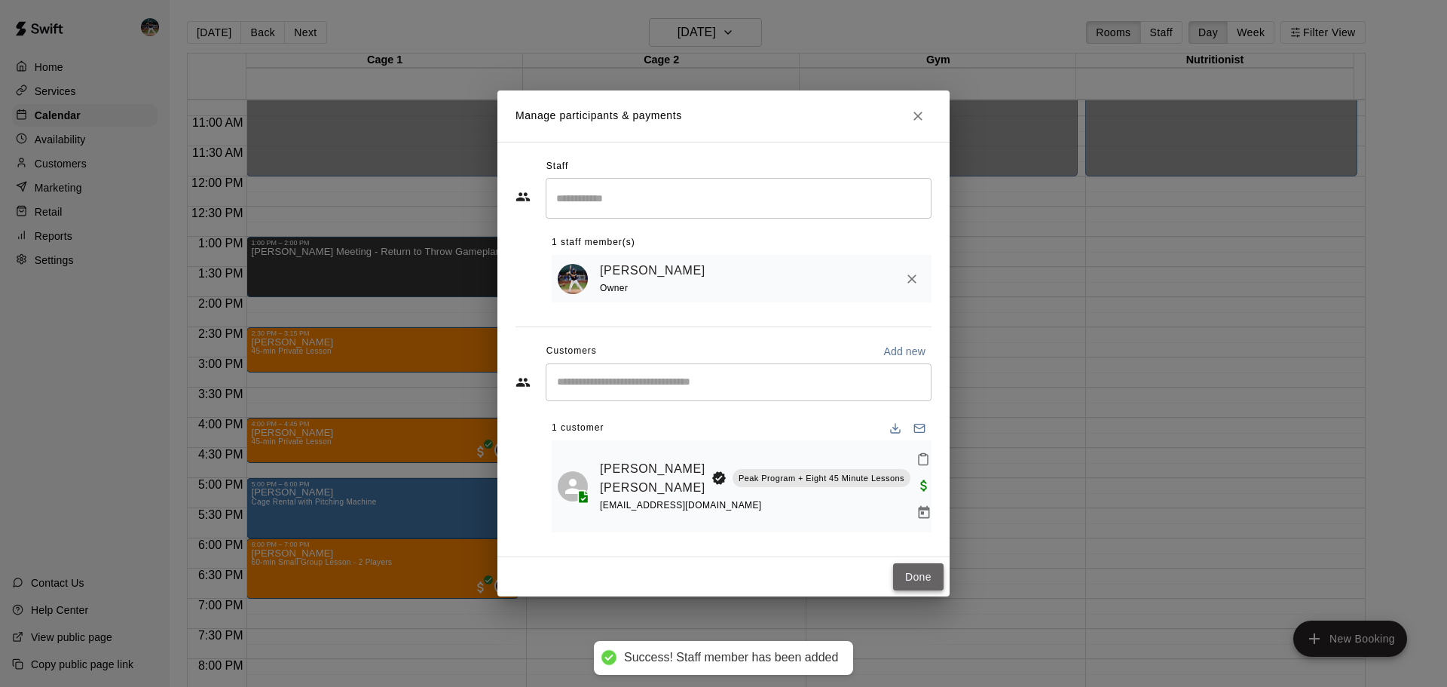
click at [922, 585] on button "Done" at bounding box center [918, 577] width 50 height 28
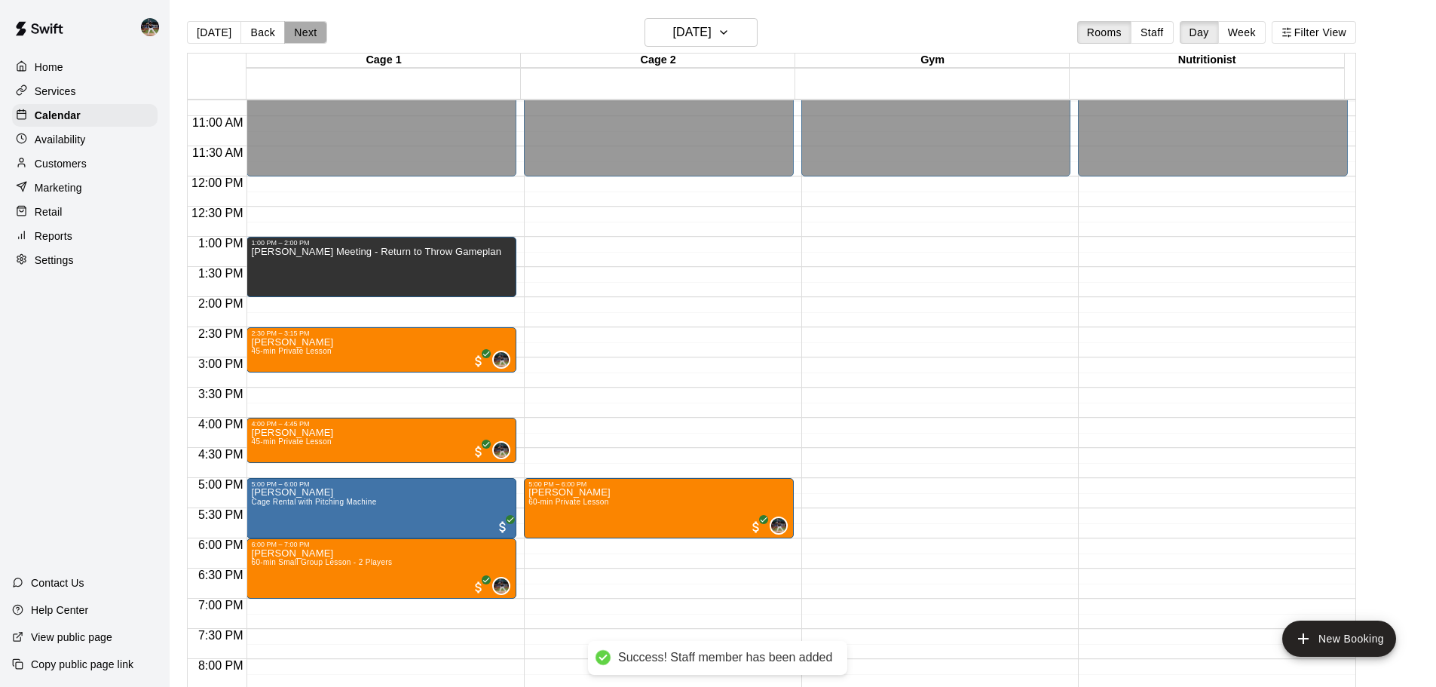
click at [308, 29] on button "Next" at bounding box center [305, 32] width 42 height 23
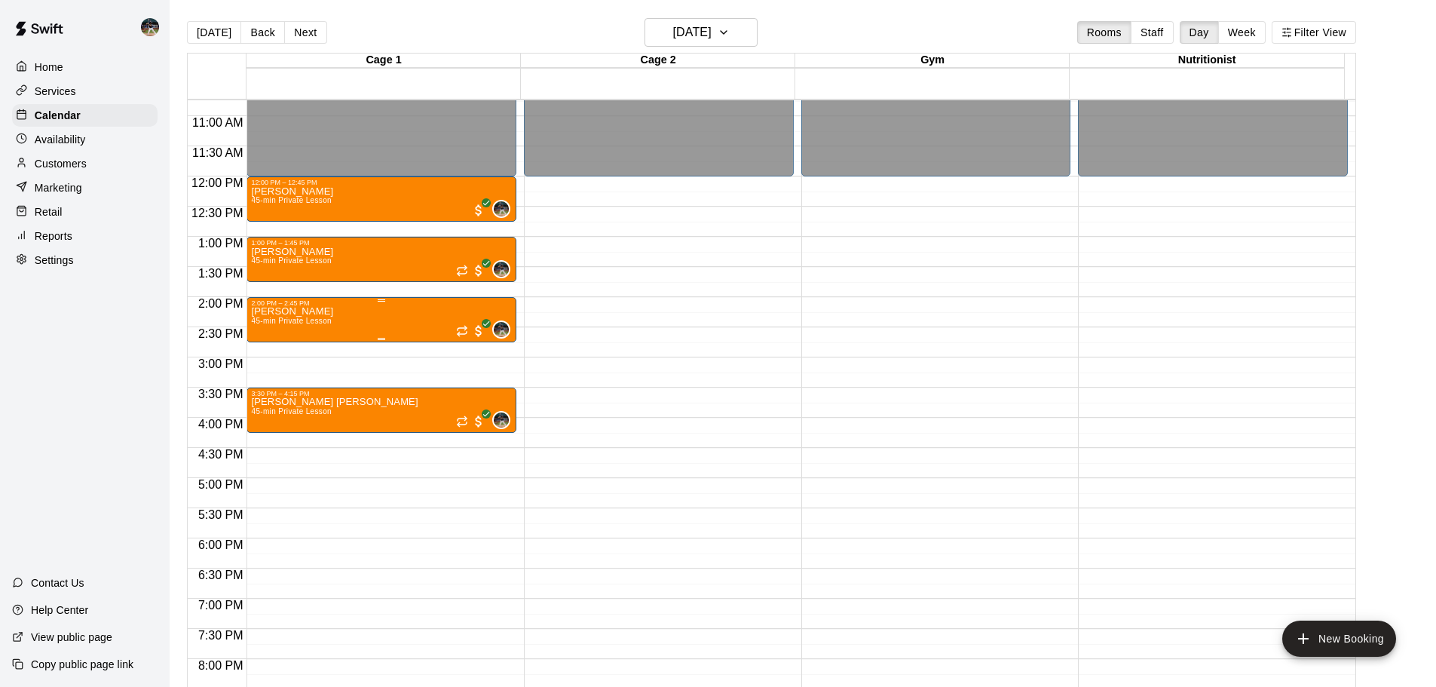
click at [355, 322] on div "[PERSON_NAME] 45-min Private Lesson 0" at bounding box center [381, 650] width 261 height 687
click at [274, 395] on button "delete" at bounding box center [265, 396] width 30 height 30
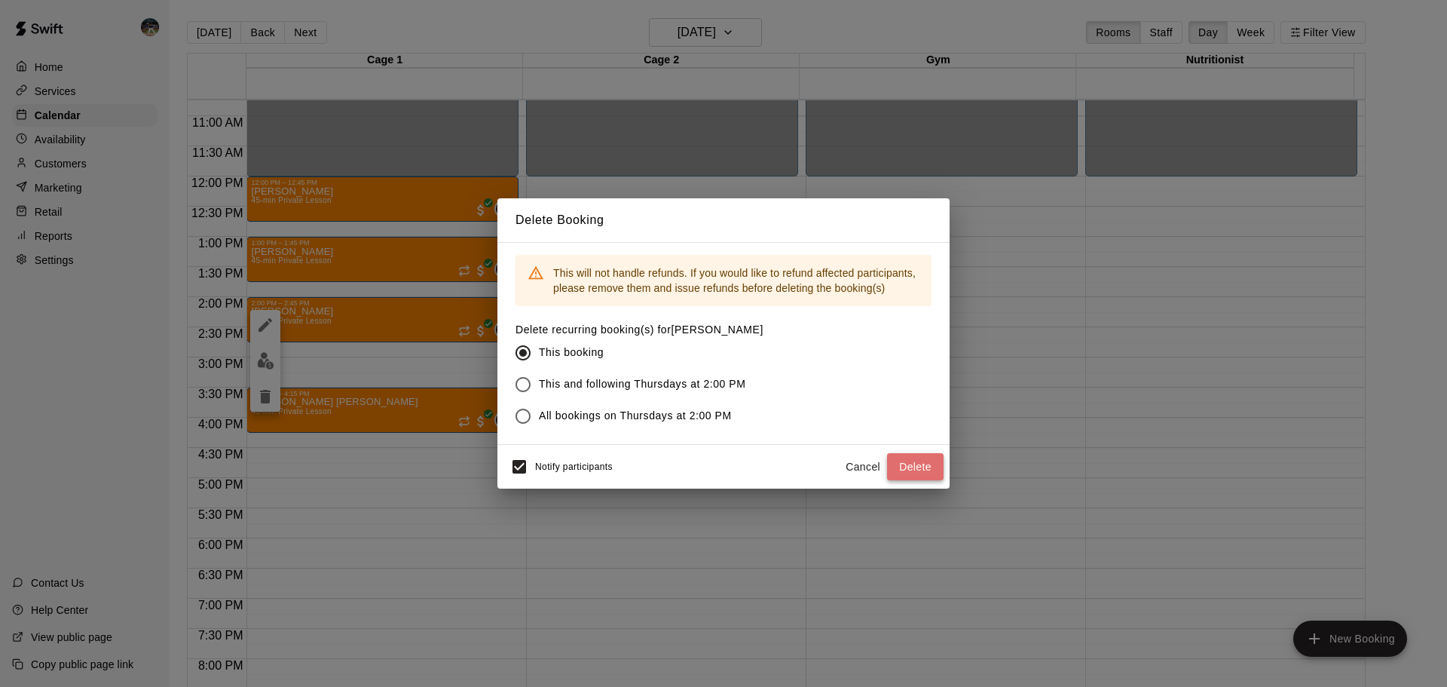
click at [907, 459] on button "Delete" at bounding box center [915, 467] width 57 height 28
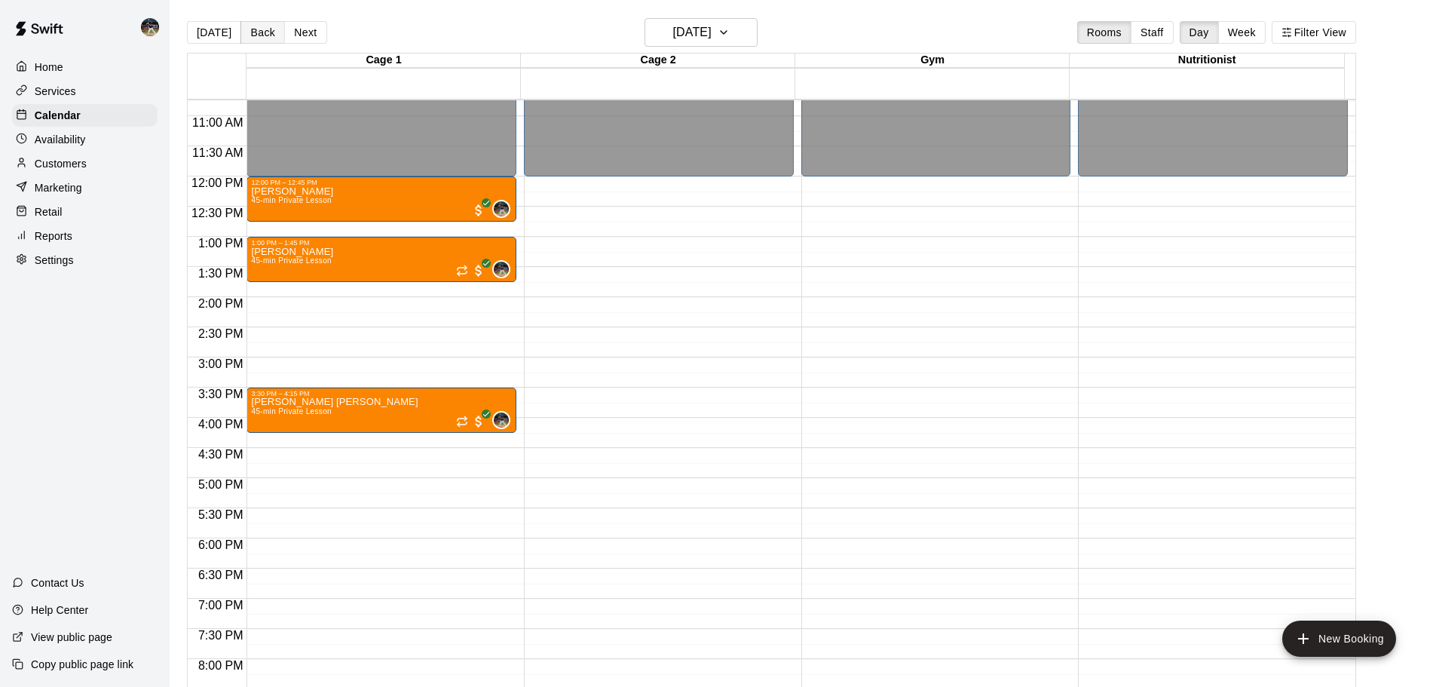
click at [266, 36] on button "Back" at bounding box center [262, 32] width 44 height 23
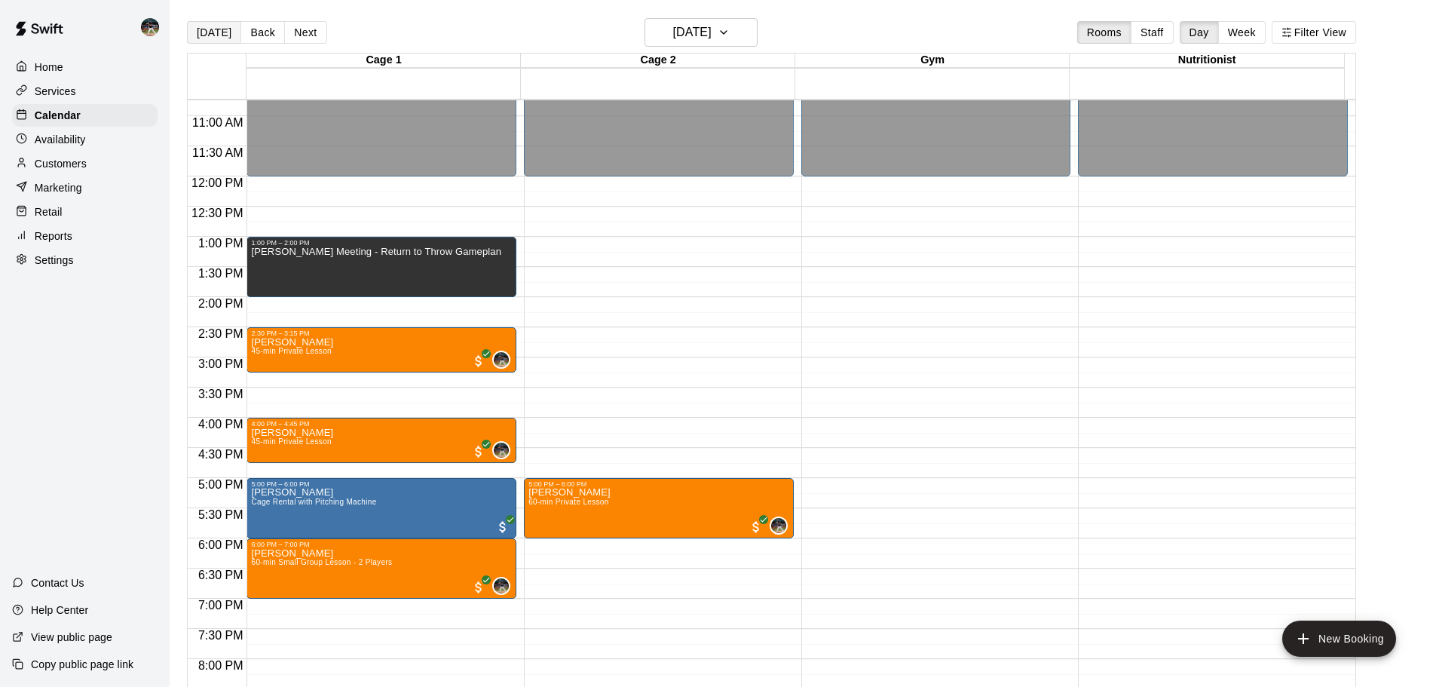
click at [219, 38] on button "[DATE]" at bounding box center [214, 32] width 54 height 23
